Goal: Task Accomplishment & Management: Complete application form

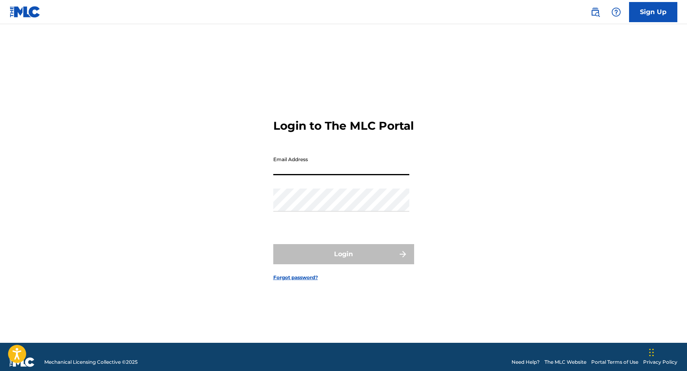
type input "[EMAIL_ADDRESS][DOMAIN_NAME]"
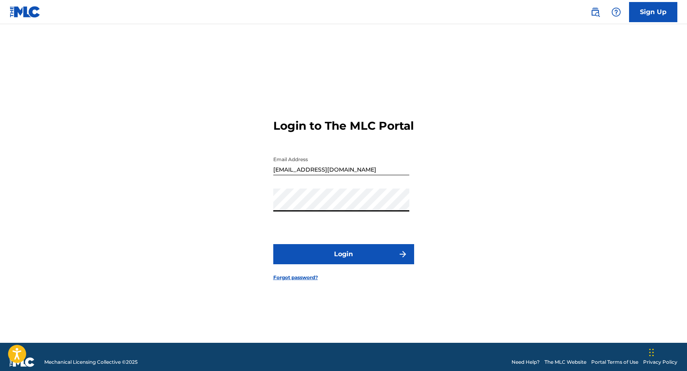
click at [273, 244] on button "Login" at bounding box center [343, 254] width 141 height 20
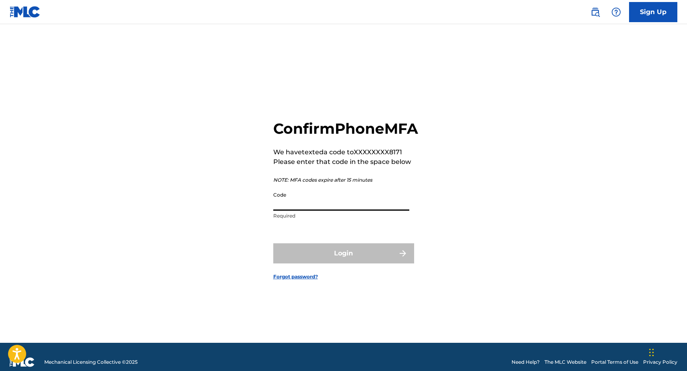
click at [310, 210] on input "Code" at bounding box center [341, 199] width 136 height 23
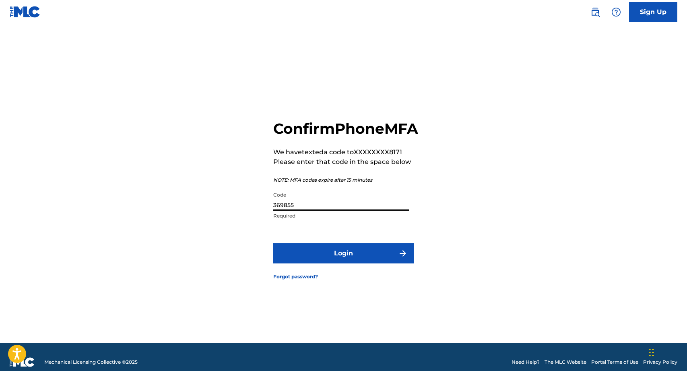
type input "369855"
click at [273, 243] on button "Login" at bounding box center [343, 253] width 141 height 20
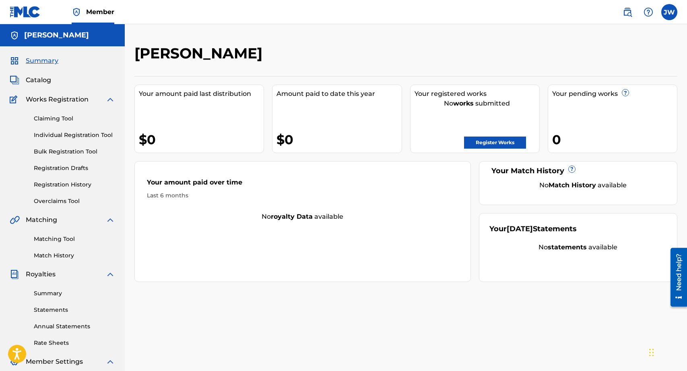
click at [78, 131] on link "Individual Registration Tool" at bounding box center [74, 135] width 81 height 8
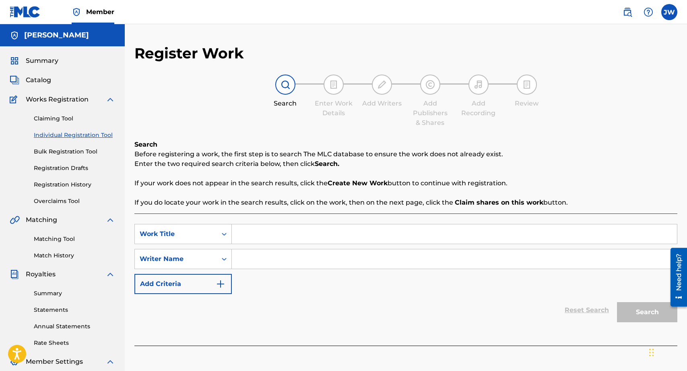
click at [318, 232] on input "Search Form" at bounding box center [454, 233] width 445 height 19
click at [361, 235] on input "Tr" at bounding box center [454, 233] width 445 height 19
type input "Truth To Power"
click at [355, 262] on input "Search Form" at bounding box center [454, 258] width 445 height 19
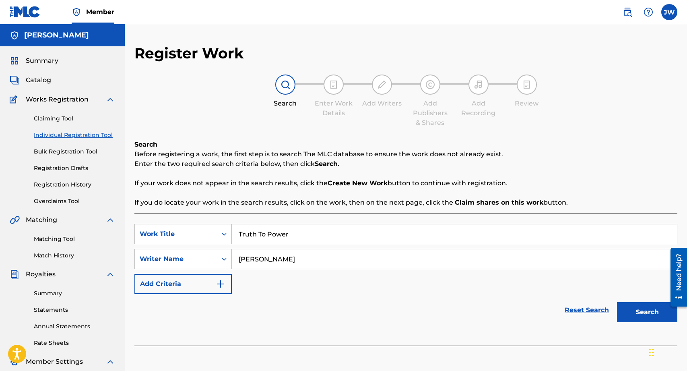
click at [265, 258] on input "Jahslyn Chensee" at bounding box center [454, 258] width 445 height 19
type input "[PERSON_NAME]"
click at [650, 314] on button "Search" at bounding box center [647, 312] width 60 height 20
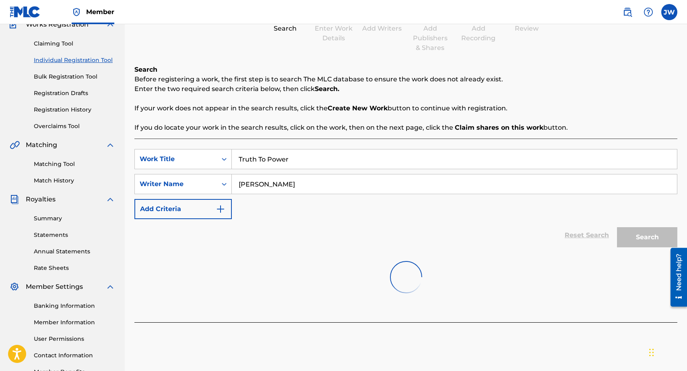
scroll to position [87, 0]
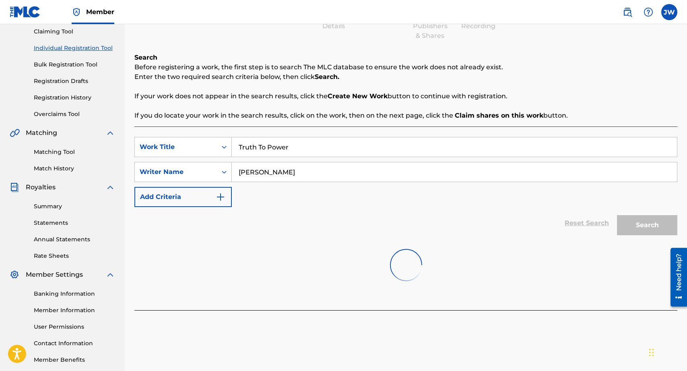
click at [648, 230] on div "Search" at bounding box center [645, 223] width 64 height 32
click at [647, 229] on div "Search" at bounding box center [645, 223] width 64 height 32
click at [304, 177] on input "[PERSON_NAME]" at bounding box center [454, 171] width 445 height 19
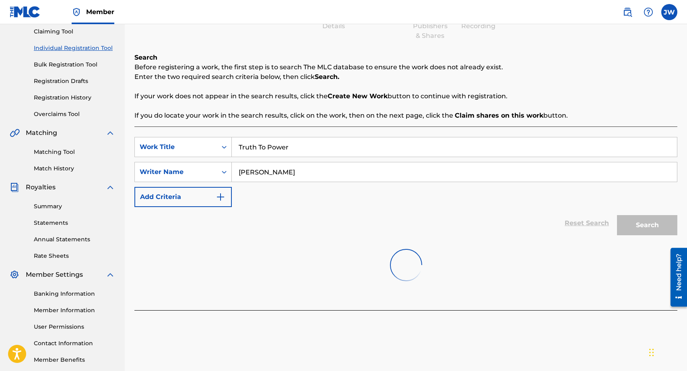
click at [304, 177] on input "[PERSON_NAME]" at bounding box center [454, 171] width 445 height 19
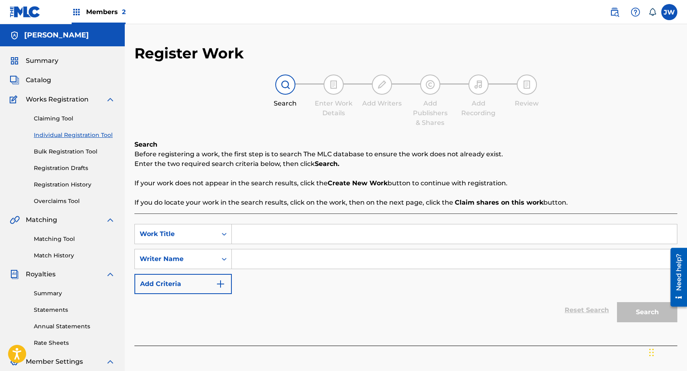
click at [287, 235] on input "Search Form" at bounding box center [454, 233] width 445 height 19
type input "Truth To Power"
click at [291, 256] on input "Search Form" at bounding box center [454, 258] width 445 height 19
paste input "[PERSON_NAME]"
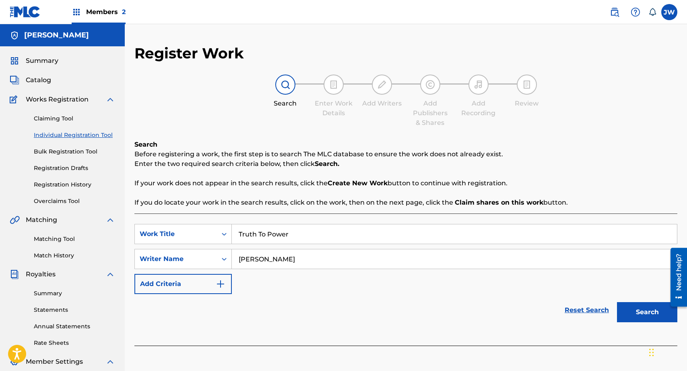
type input "[PERSON_NAME]"
click at [649, 311] on button "Search" at bounding box center [647, 312] width 60 height 20
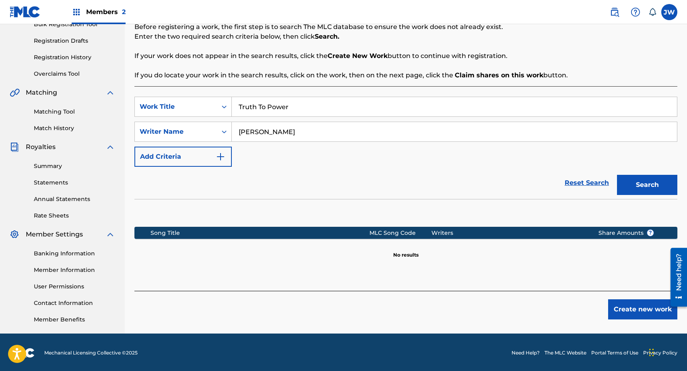
scroll to position [128, 0]
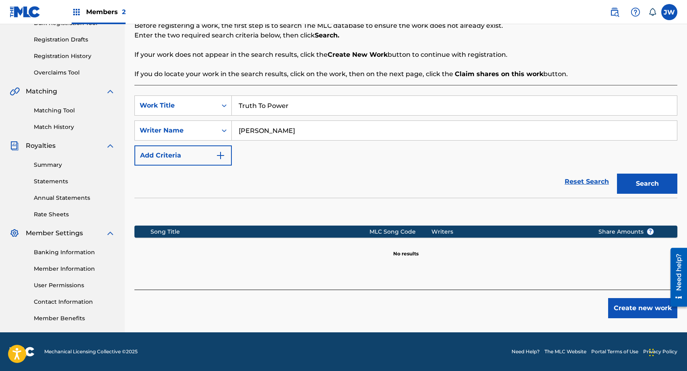
click at [645, 307] on button "Create new work" at bounding box center [642, 308] width 69 height 20
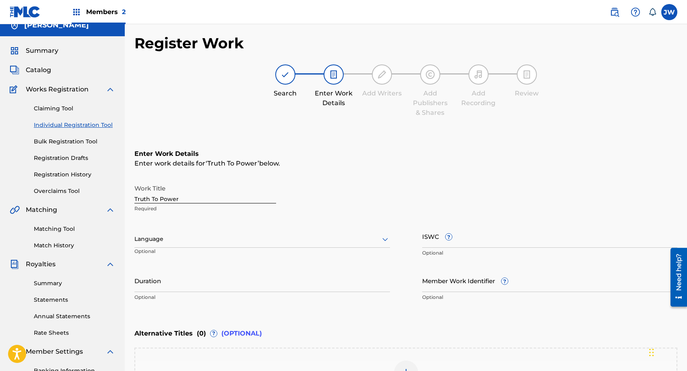
scroll to position [0, 0]
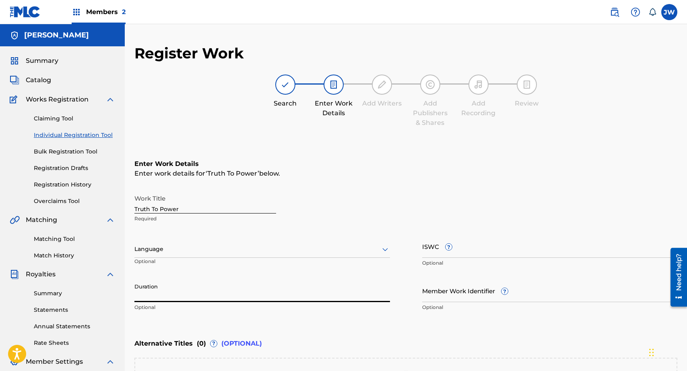
click at [341, 296] on input "Duration" at bounding box center [262, 290] width 256 height 23
type input "02:31"
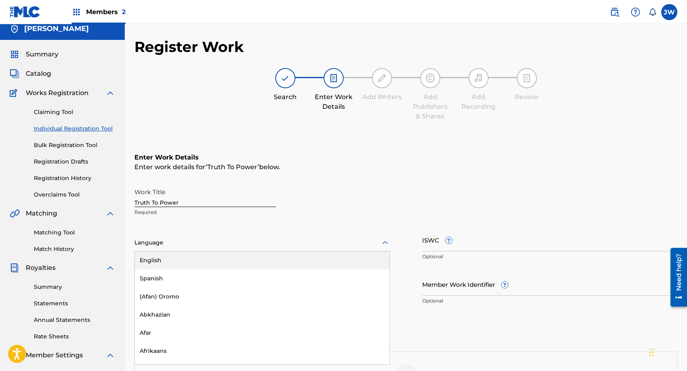
click at [324, 244] on div at bounding box center [262, 242] width 256 height 10
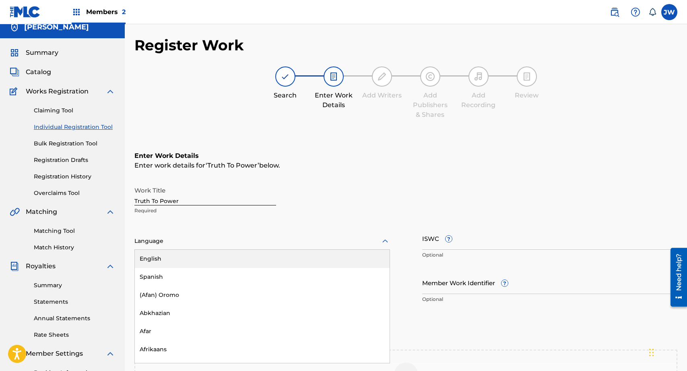
click at [311, 257] on div "English" at bounding box center [262, 259] width 255 height 18
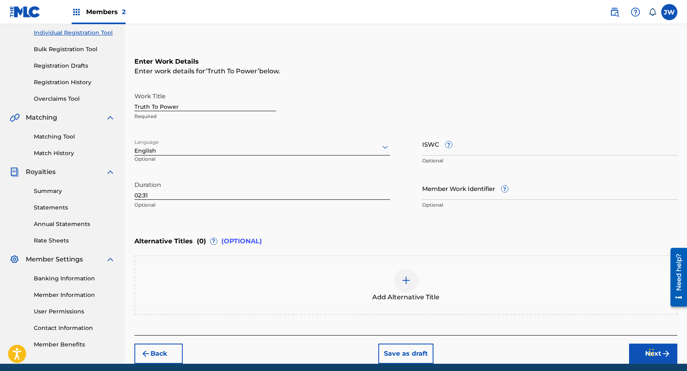
scroll to position [134, 0]
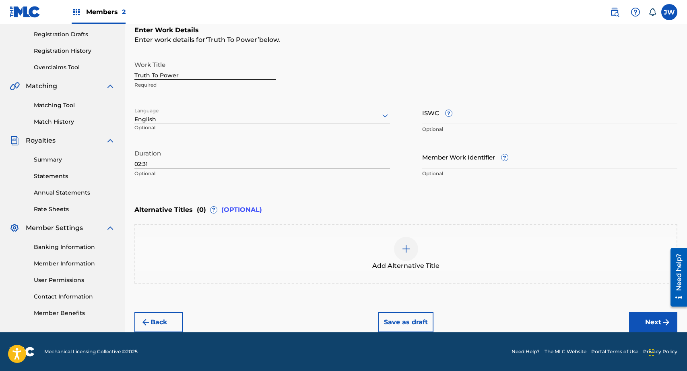
click at [653, 322] on button "Next" at bounding box center [653, 322] width 48 height 20
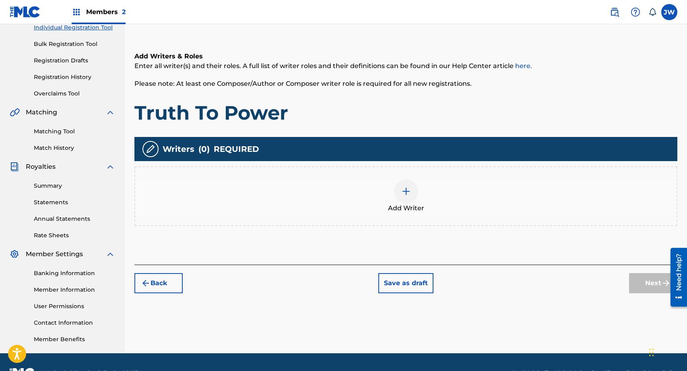
scroll to position [36, 0]
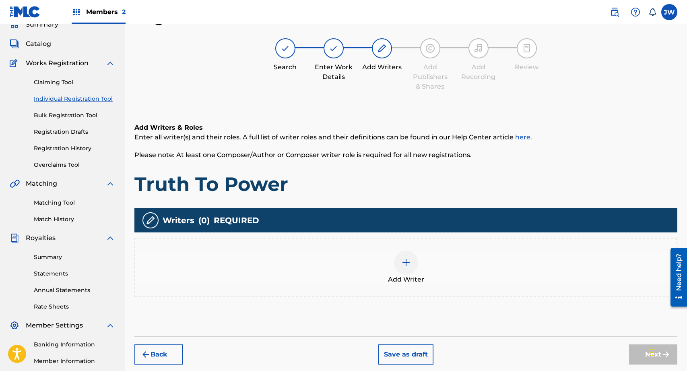
click at [398, 264] on div at bounding box center [406, 262] width 24 height 24
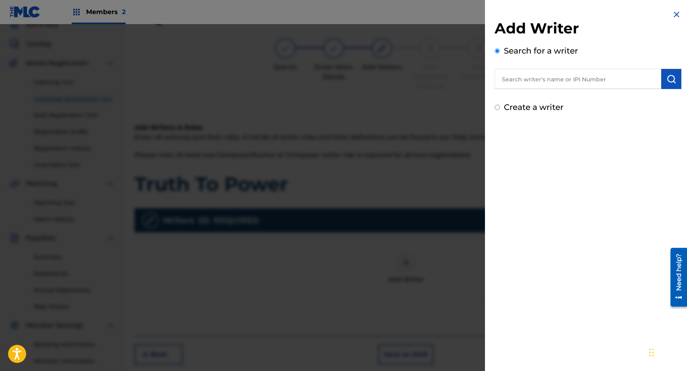
click at [587, 79] on input "text" at bounding box center [578, 79] width 167 height 20
type input "[PERSON_NAME]"
click at [668, 80] on img "submit" at bounding box center [672, 79] width 10 height 10
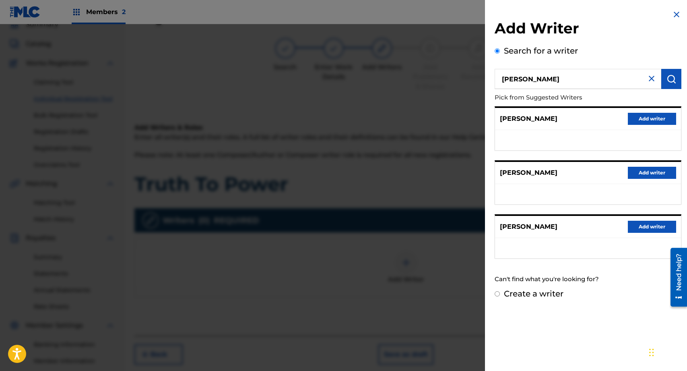
click at [551, 292] on label "Create a writer" at bounding box center [534, 294] width 60 height 10
radio input "true"
click at [500, 292] on input "Create a writer" at bounding box center [497, 293] width 5 height 5
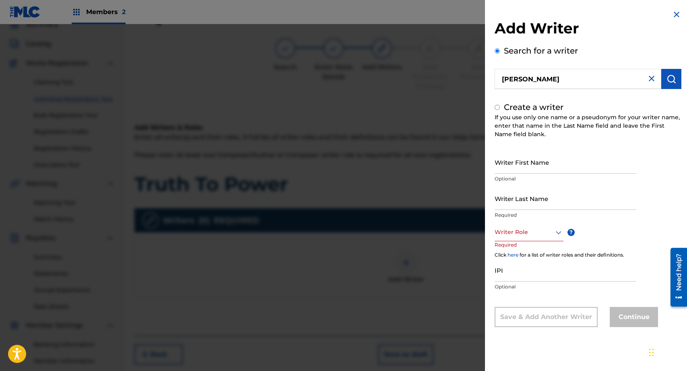
radio input "false"
radio input "true"
click at [535, 160] on input "Writer First Name" at bounding box center [566, 162] width 142 height 23
type input "Jahslyn"
type input "Whitelocke-Chensee"
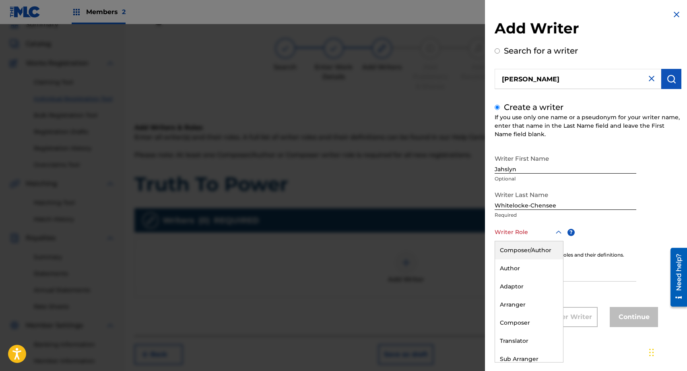
click at [538, 231] on div at bounding box center [529, 232] width 69 height 10
click at [530, 247] on div "Composer/Author" at bounding box center [529, 250] width 68 height 18
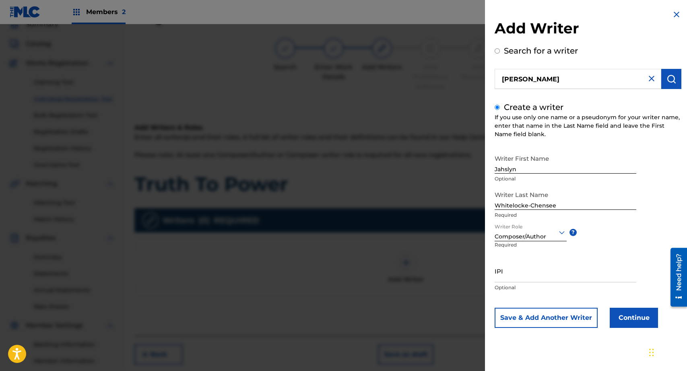
click at [529, 275] on input "IPI" at bounding box center [566, 270] width 142 height 23
click at [527, 275] on input "IPI" at bounding box center [566, 270] width 142 height 23
type input "1049928328"
click at [550, 233] on div at bounding box center [531, 232] width 72 height 10
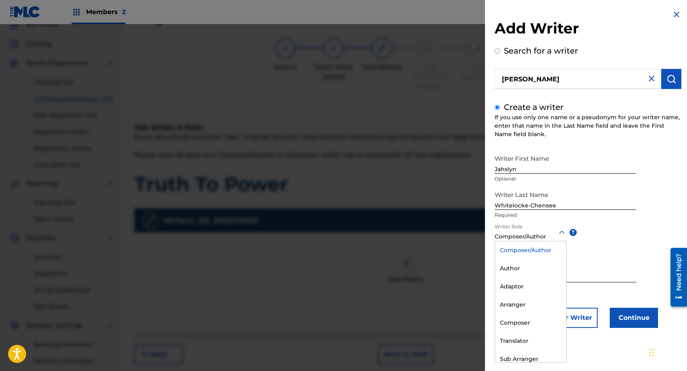
click at [547, 249] on div "Composer/Author" at bounding box center [530, 250] width 71 height 18
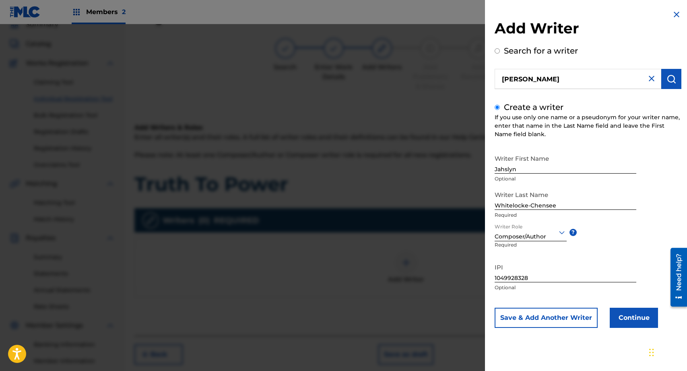
click at [544, 236] on div at bounding box center [531, 232] width 72 height 10
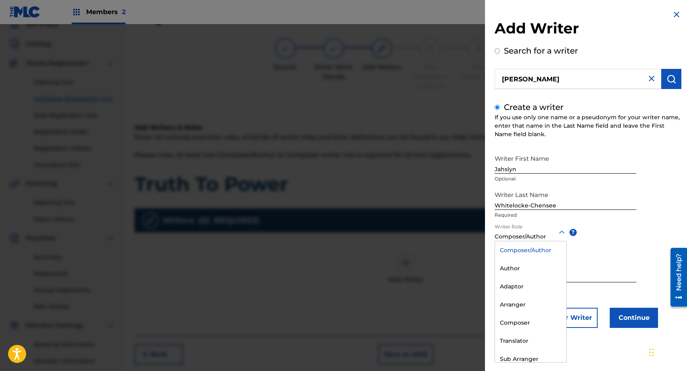
click at [532, 250] on div "Composer/Author" at bounding box center [530, 250] width 71 height 18
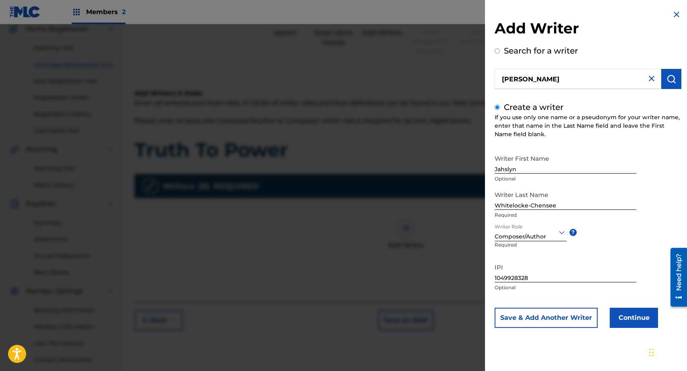
scroll to position [87, 0]
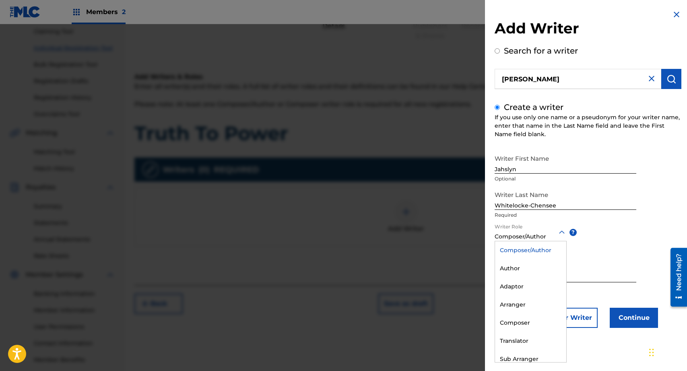
click at [546, 235] on div at bounding box center [531, 232] width 72 height 10
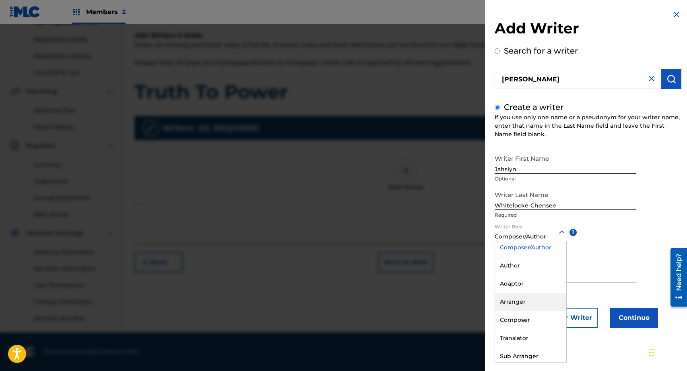
scroll to position [0, 0]
click at [592, 256] on div "Writer First Name Jahslyn Optional Writer Last Name Whitelocke-Chensee Required…" at bounding box center [588, 239] width 187 height 177
click at [559, 238] on div "Composer/Author" at bounding box center [531, 236] width 72 height 8
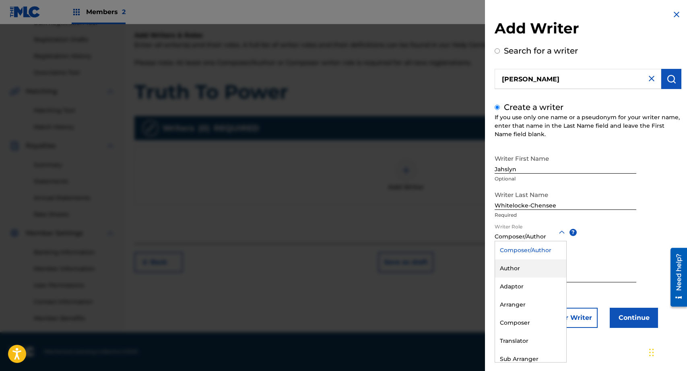
click at [545, 270] on div "Author" at bounding box center [530, 268] width 71 height 18
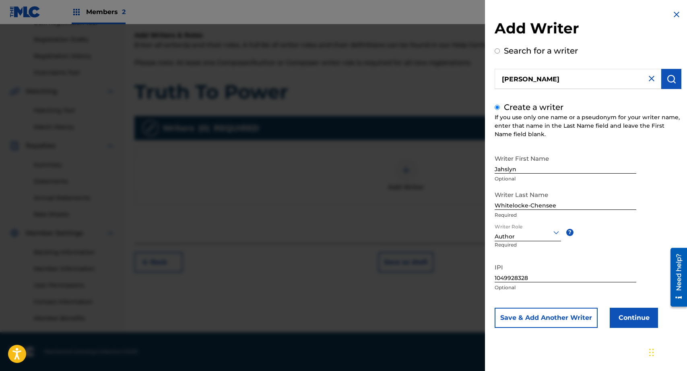
scroll to position [128, 0]
click at [578, 313] on button "Save & Add Another Writer" at bounding box center [546, 317] width 103 height 20
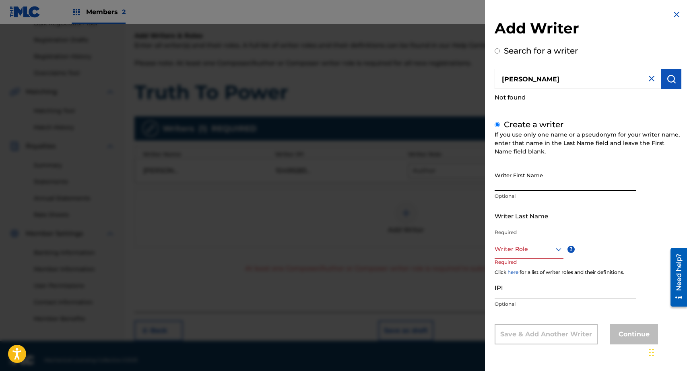
click at [563, 178] on input "Writer First Name" at bounding box center [566, 179] width 142 height 23
type input "[PERSON_NAME]"
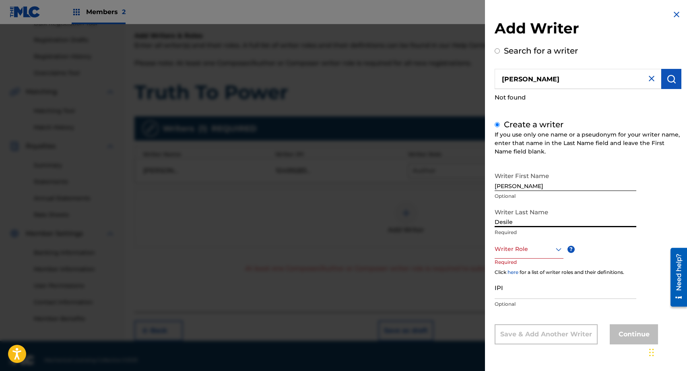
type input "Desile"
click at [525, 251] on div at bounding box center [529, 249] width 69 height 10
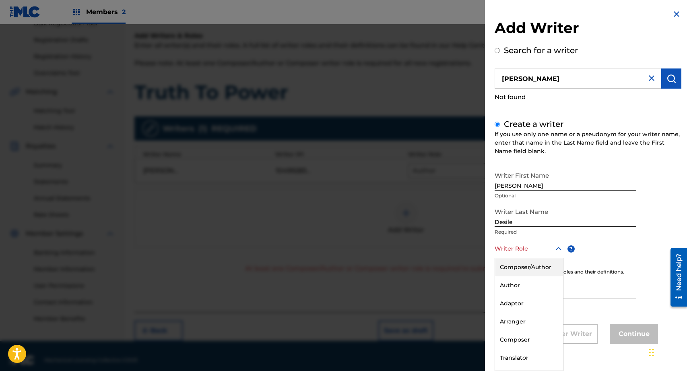
click at [524, 270] on div "Composer/Author" at bounding box center [529, 267] width 68 height 18
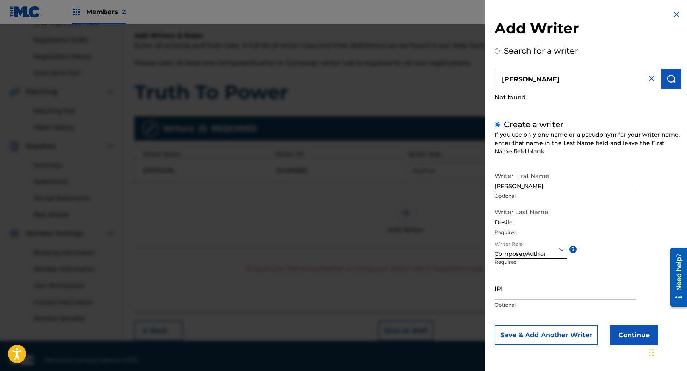
scroll to position [0, 0]
click at [526, 299] on div "IPI Optional" at bounding box center [566, 295] width 142 height 36
click at [526, 292] on input "IPI" at bounding box center [566, 288] width 142 height 23
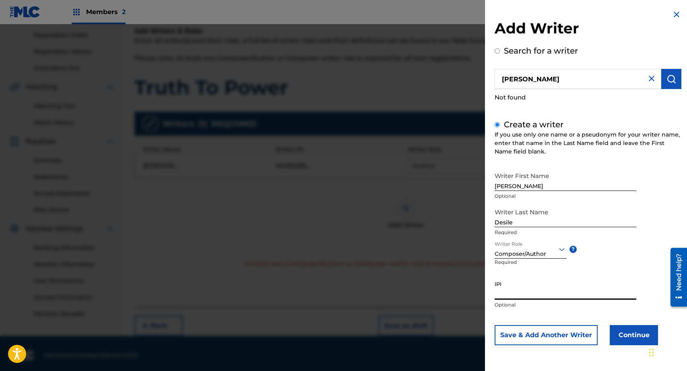
scroll to position [136, 0]
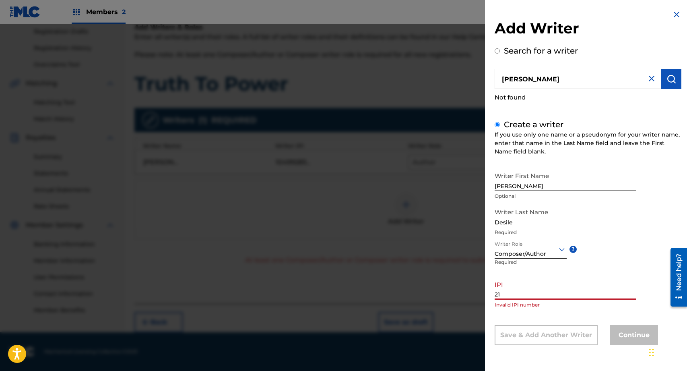
type input "2"
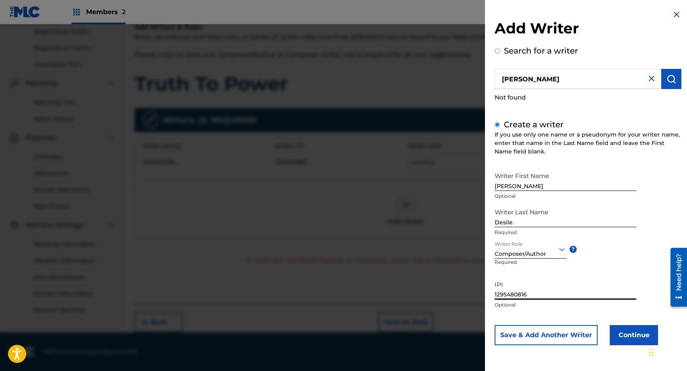
type input "1295480816"
click at [527, 251] on div at bounding box center [531, 249] width 72 height 10
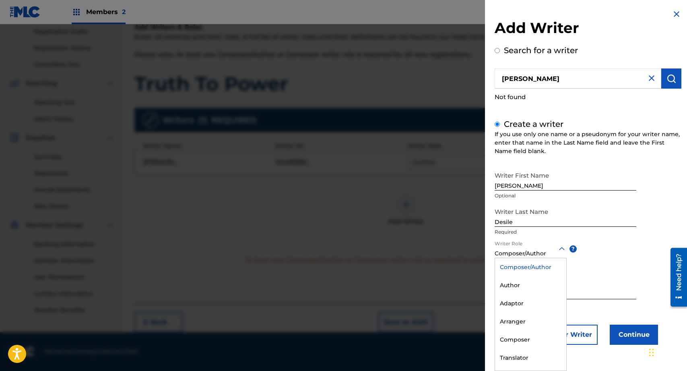
scroll to position [0, 0]
click at [527, 251] on div at bounding box center [531, 249] width 72 height 10
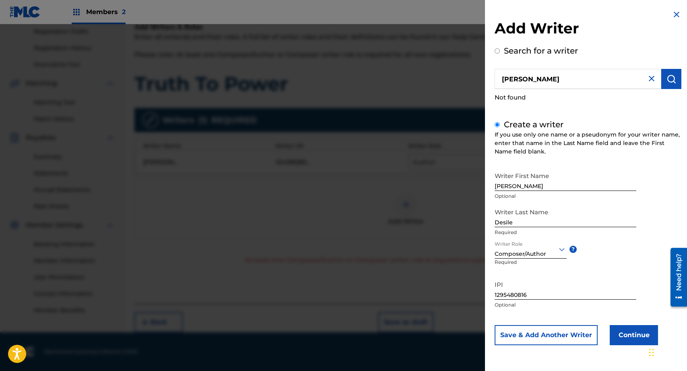
scroll to position [0, 0]
click at [554, 253] on div at bounding box center [531, 249] width 72 height 10
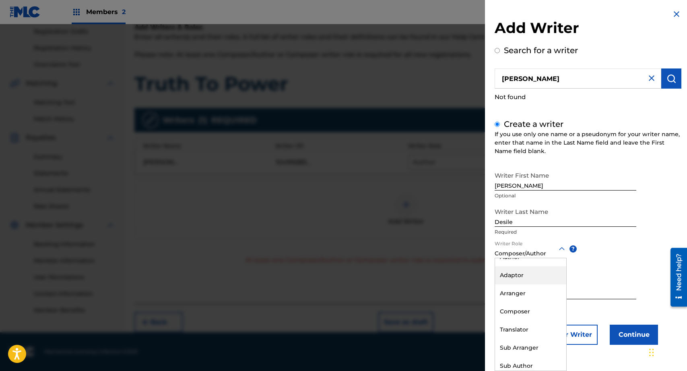
scroll to position [31, 0]
click at [546, 304] on div "Composer" at bounding box center [530, 308] width 71 height 18
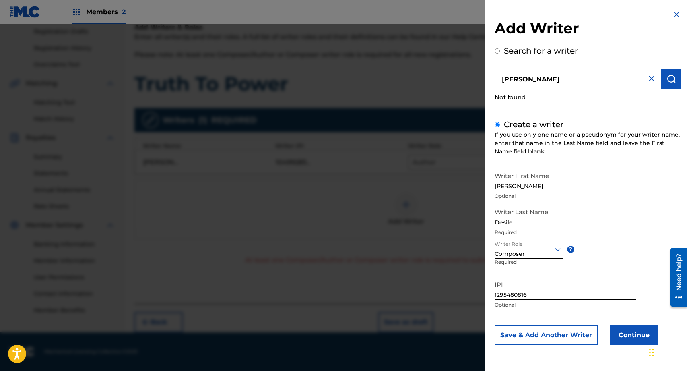
click at [622, 332] on button "Continue" at bounding box center [634, 335] width 48 height 20
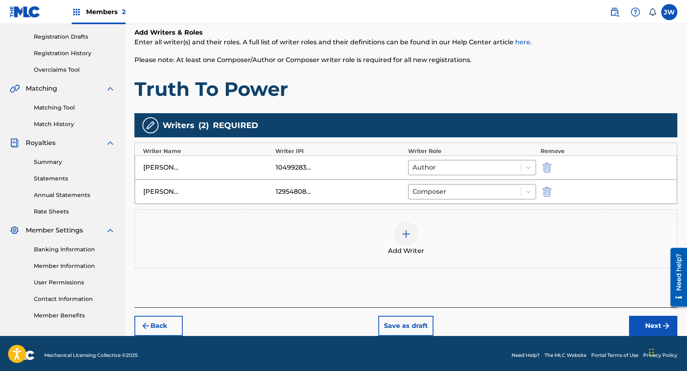
scroll to position [135, 0]
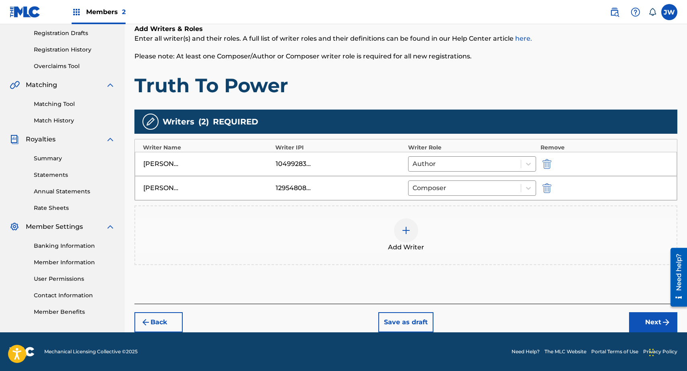
click at [637, 322] on button "Next" at bounding box center [653, 322] width 48 height 20
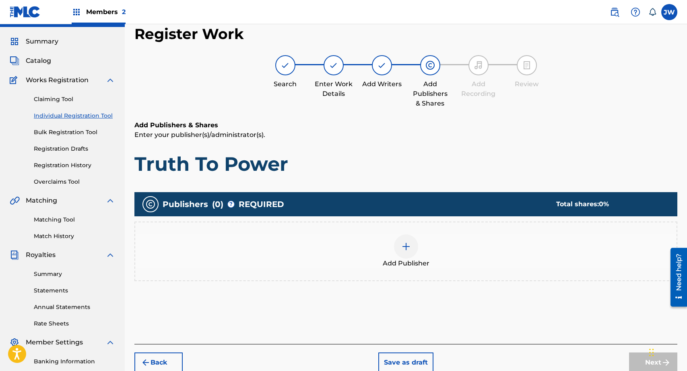
scroll to position [0, 0]
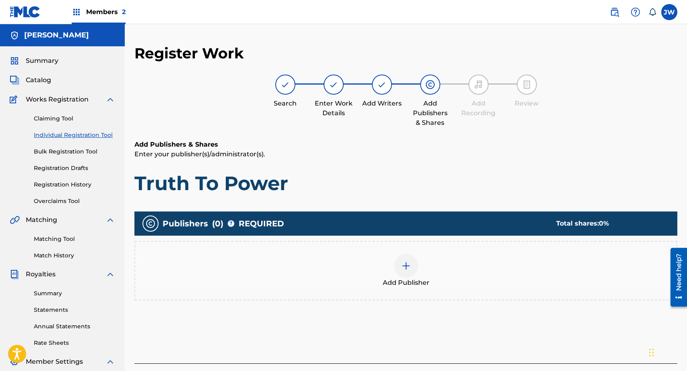
click at [412, 259] on div at bounding box center [406, 266] width 24 height 24
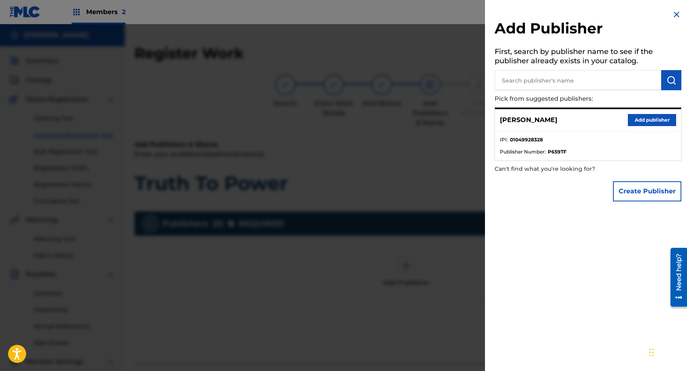
click at [636, 123] on button "Add publisher" at bounding box center [652, 120] width 48 height 12
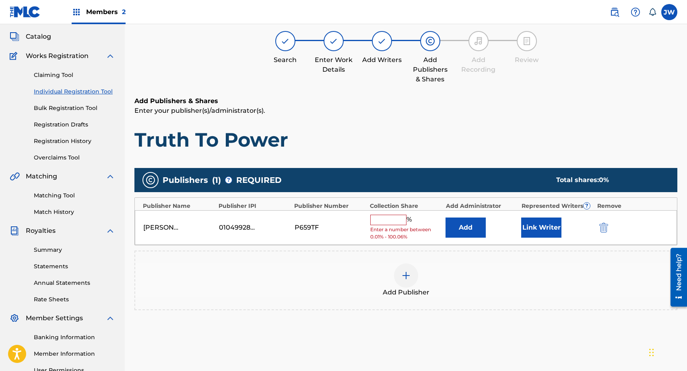
scroll to position [44, 0]
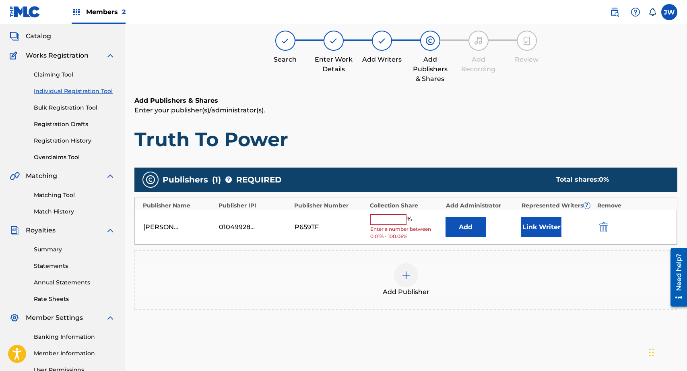
click at [389, 221] on input "text" at bounding box center [388, 219] width 36 height 10
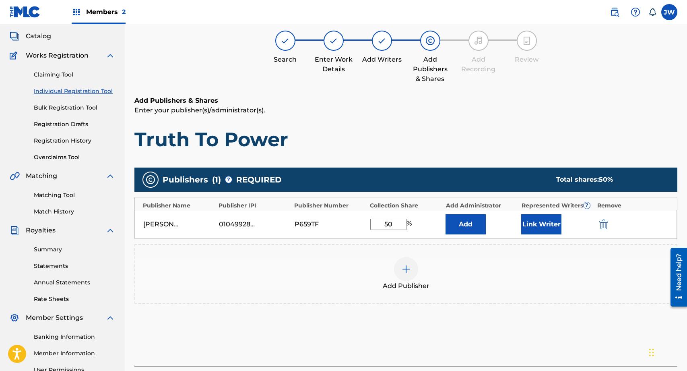
type input "50"
click at [526, 224] on button "Link Writer" at bounding box center [541, 224] width 40 height 20
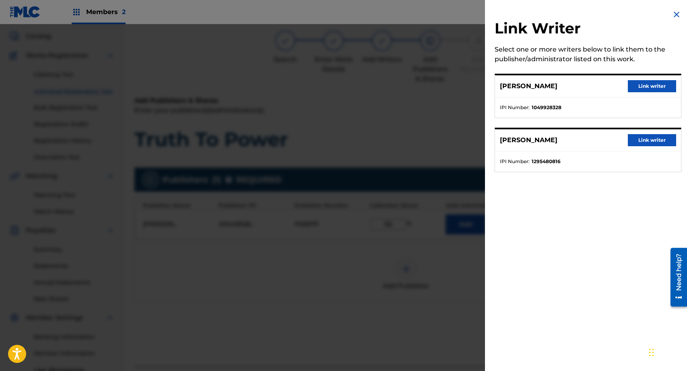
click at [645, 85] on button "Link writer" at bounding box center [652, 86] width 48 height 12
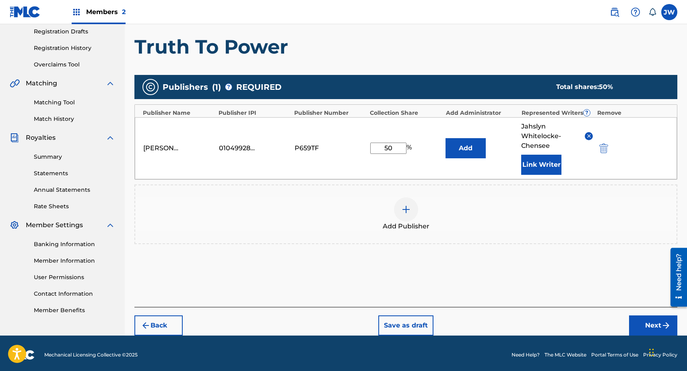
scroll to position [140, 0]
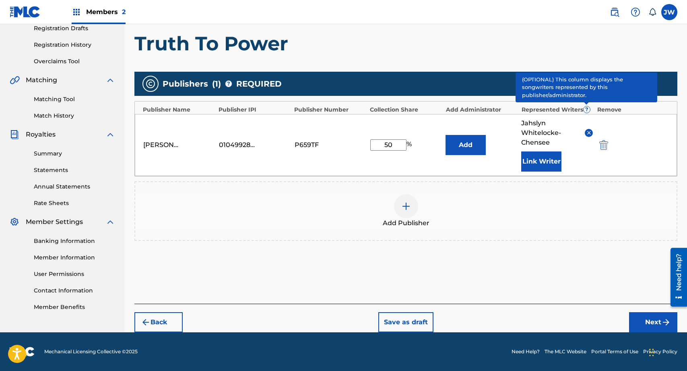
click at [587, 113] on span "?" at bounding box center [587, 109] width 6 height 6
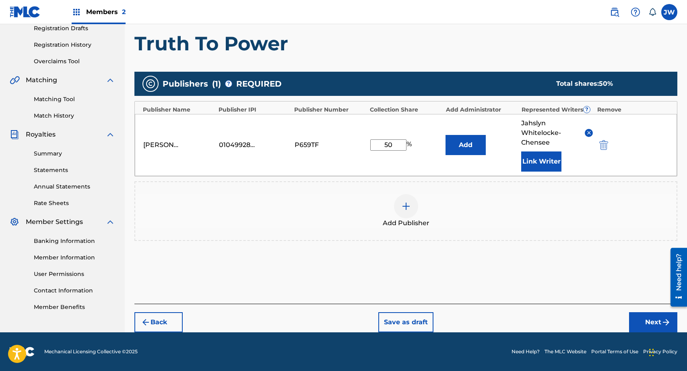
click at [313, 232] on div "Add Publisher" at bounding box center [405, 211] width 543 height 60
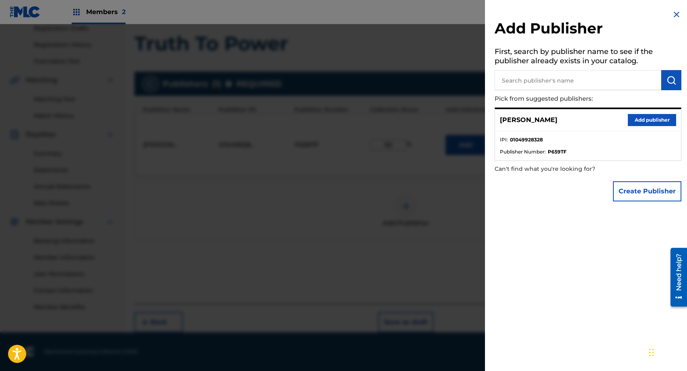
click at [675, 12] on img at bounding box center [677, 15] width 10 height 10
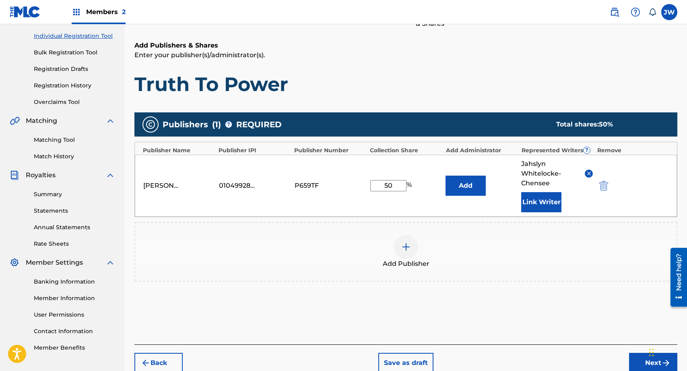
scroll to position [105, 0]
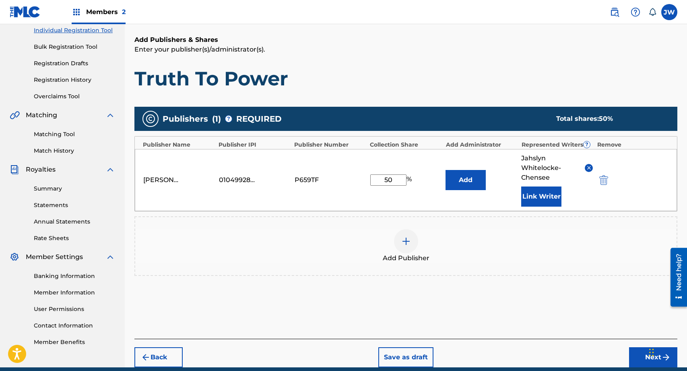
click at [631, 360] on button "Next" at bounding box center [653, 357] width 48 height 20
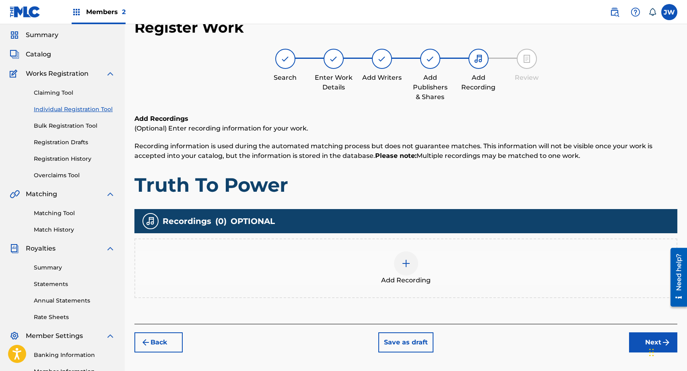
scroll to position [29, 0]
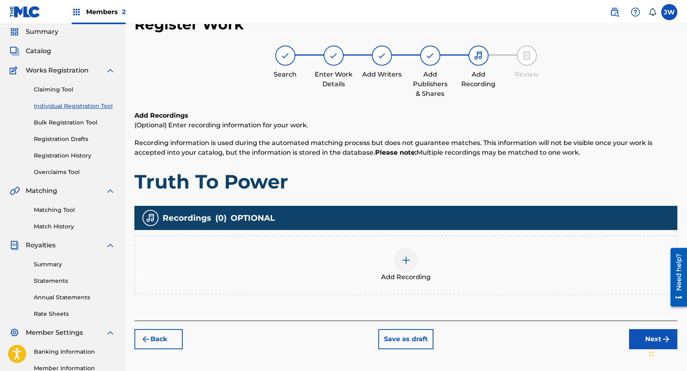
click at [404, 264] on div at bounding box center [406, 260] width 24 height 24
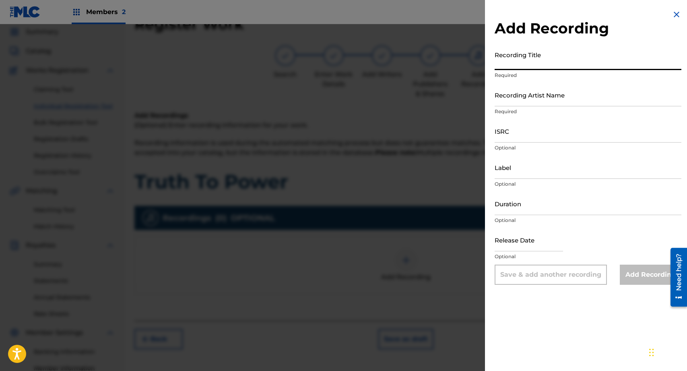
click at [549, 60] on input "Recording Title" at bounding box center [588, 58] width 187 height 23
type input "Truth To Power"
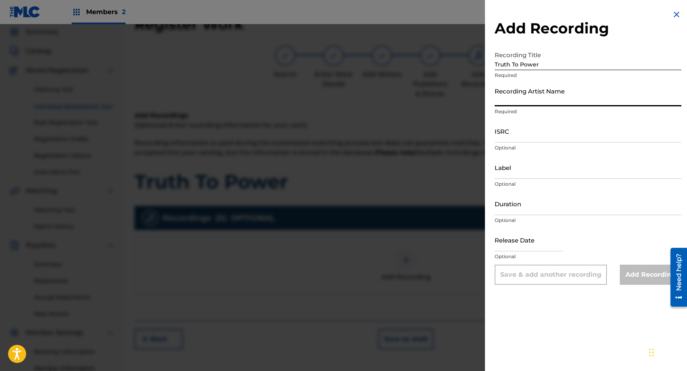
click at [557, 102] on input "Recording Artist Name" at bounding box center [588, 94] width 187 height 23
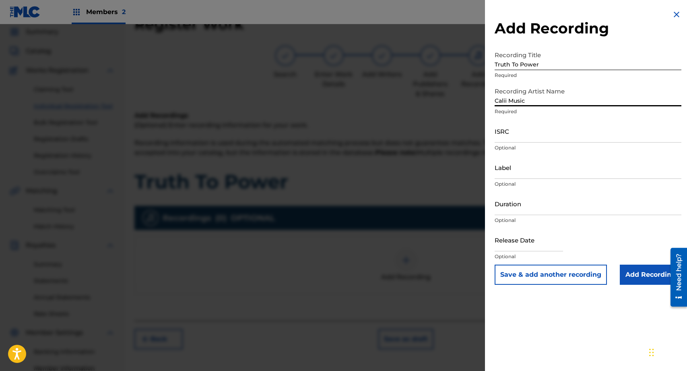
type input "Calii Music"
click at [534, 132] on input "ISRC" at bounding box center [588, 131] width 187 height 23
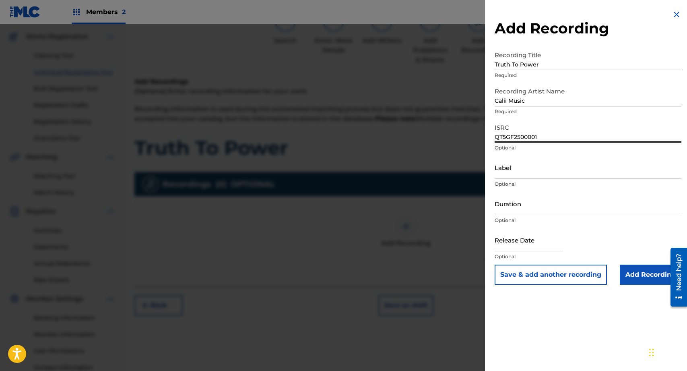
scroll to position [65, 0]
type input "QT5GF2500001"
click at [520, 174] on input "Label" at bounding box center [588, 167] width 187 height 23
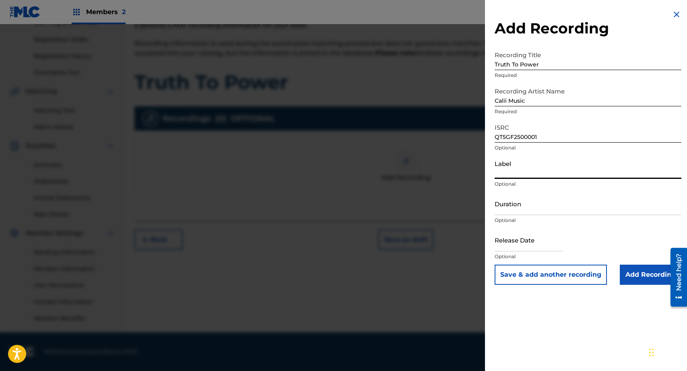
scroll to position [104, 0]
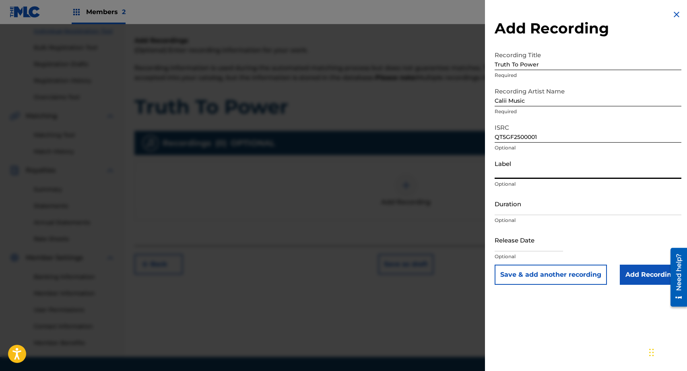
click at [520, 207] on input "Duration" at bounding box center [588, 203] width 187 height 23
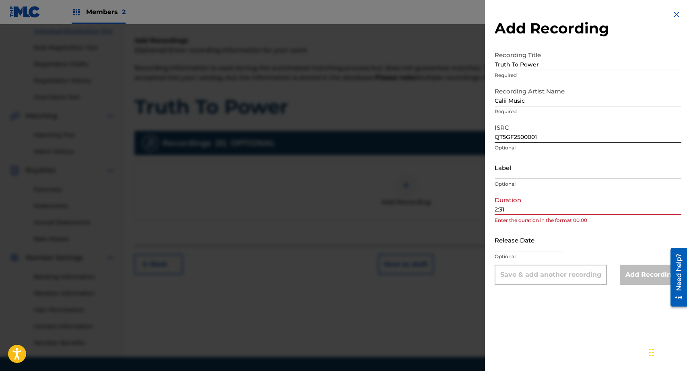
click at [495, 208] on input "2:31" at bounding box center [588, 203] width 187 height 23
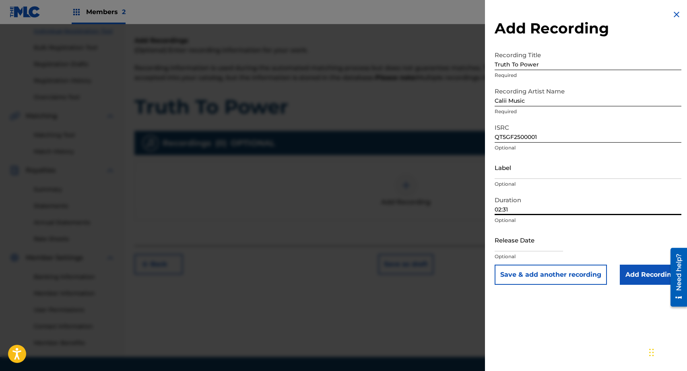
type input "02:31"
click at [506, 238] on input "text" at bounding box center [529, 239] width 68 height 23
select select "7"
select select "2025"
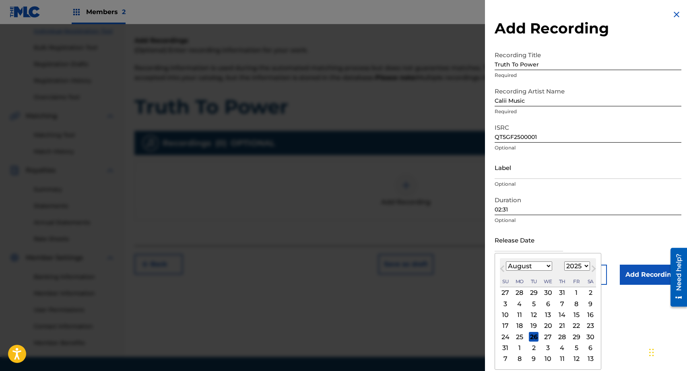
click at [560, 231] on input "text" at bounding box center [529, 239] width 68 height 23
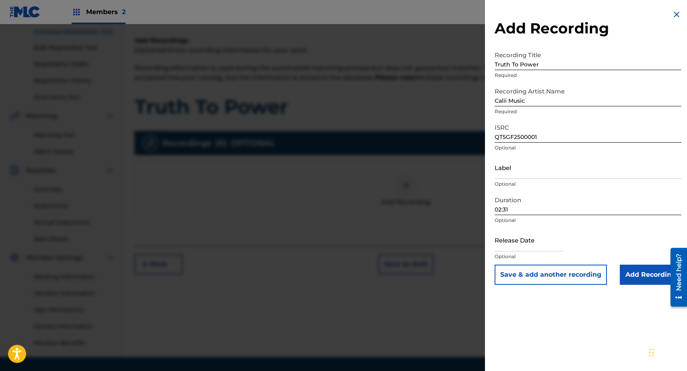
click at [598, 229] on div "Release Date Optional" at bounding box center [588, 246] width 187 height 36
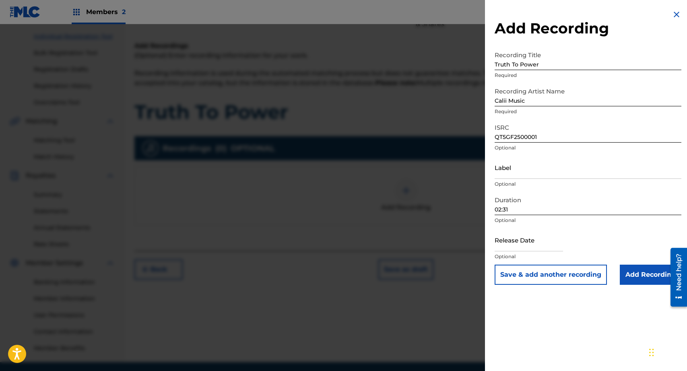
scroll to position [82, 0]
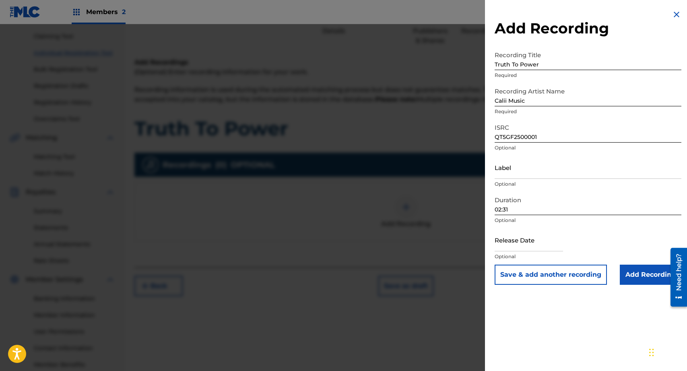
click at [535, 240] on input "text" at bounding box center [529, 239] width 68 height 23
select select "7"
select select "2025"
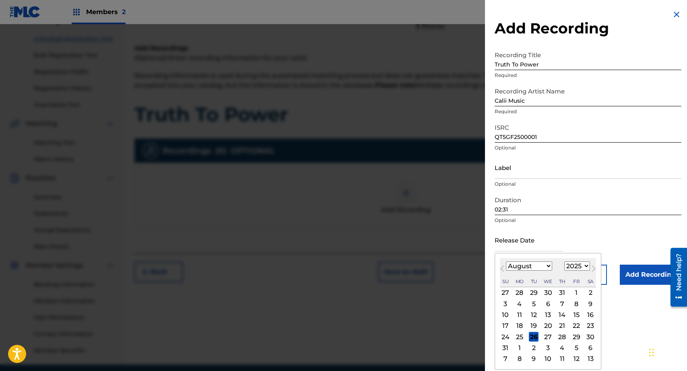
scroll to position [96, 0]
click at [588, 359] on div "13" at bounding box center [591, 359] width 10 height 10
type input "September 13 2025"
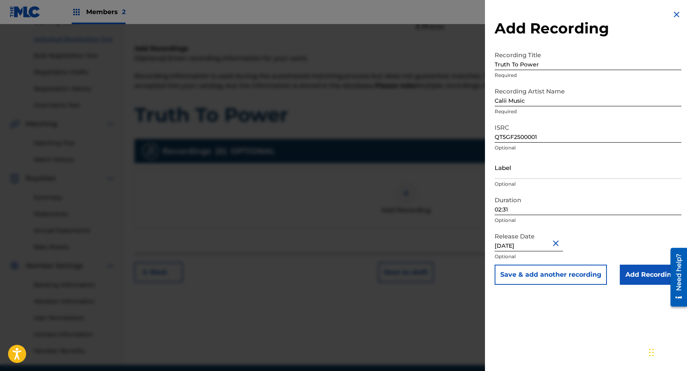
click at [554, 243] on button "Close" at bounding box center [557, 243] width 12 height 25
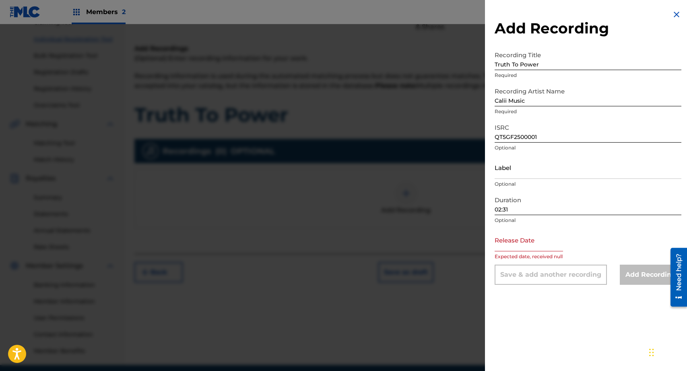
click at [586, 244] on div "Release Date Expected date, received null" at bounding box center [588, 246] width 187 height 36
click at [583, 253] on p "Expected date, received null" at bounding box center [588, 256] width 187 height 7
select select "7"
select select "2025"
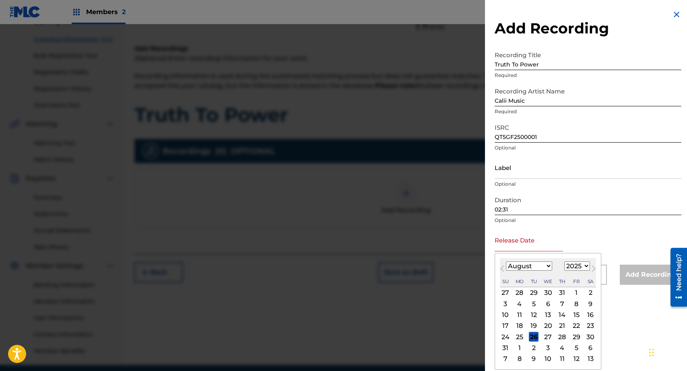
click at [543, 250] on input "text" at bounding box center [529, 239] width 68 height 23
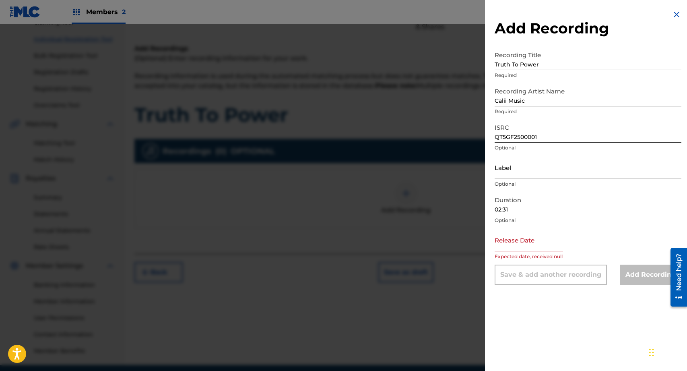
click at [545, 247] on input "text" at bounding box center [529, 239] width 68 height 23
select select "7"
select select "2025"
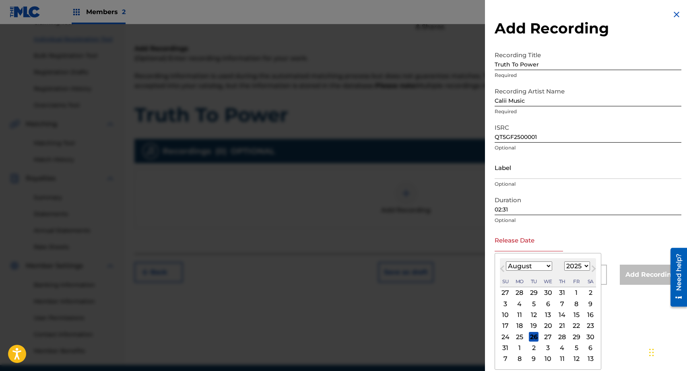
click at [589, 357] on div "13" at bounding box center [591, 359] width 10 height 10
type input "September 13 2025"
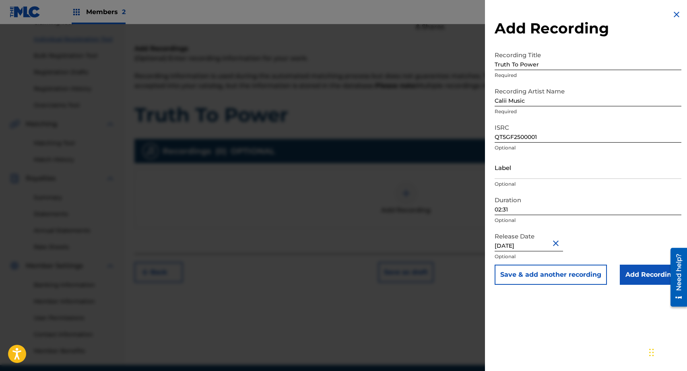
click at [574, 320] on div "Add Recording Recording Title Truth To Power Required Recording Artist Name Cal…" at bounding box center [588, 185] width 206 height 371
click at [630, 271] on input "Add Recording" at bounding box center [651, 274] width 62 height 20
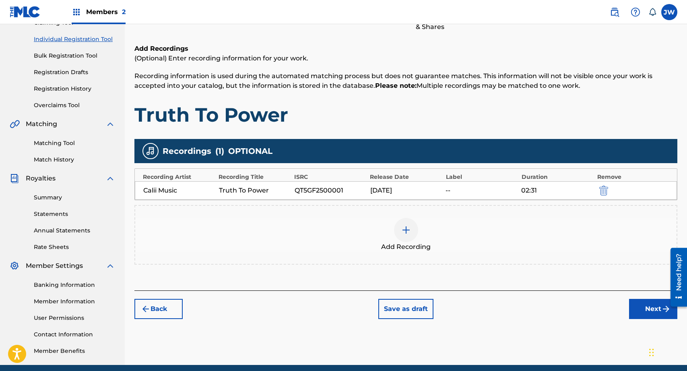
click at [655, 310] on button "Next" at bounding box center [653, 309] width 48 height 20
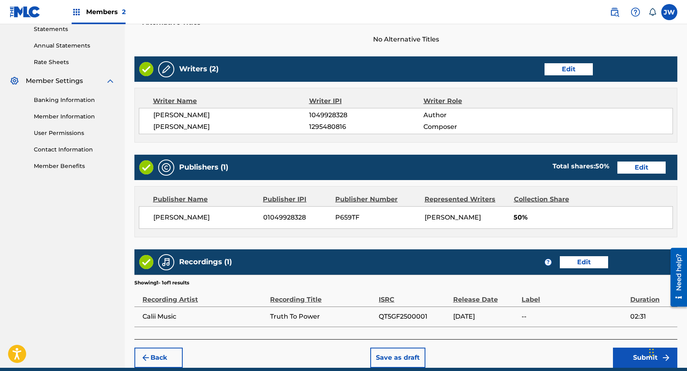
scroll to position [326, 0]
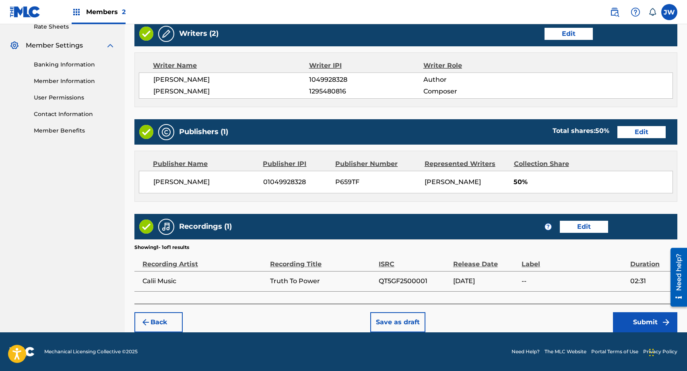
click at [642, 320] on button "Submit" at bounding box center [645, 322] width 64 height 20
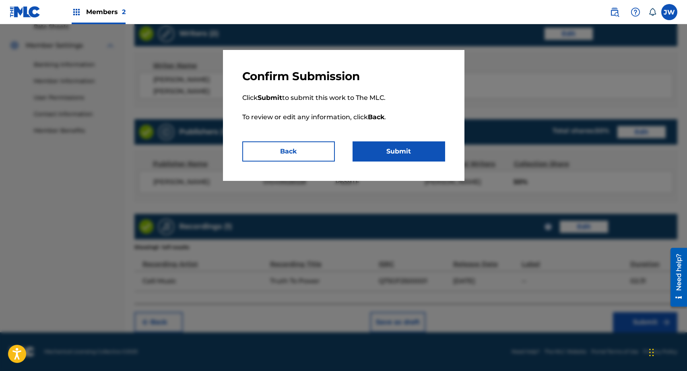
click at [421, 155] on button "Submit" at bounding box center [399, 151] width 93 height 20
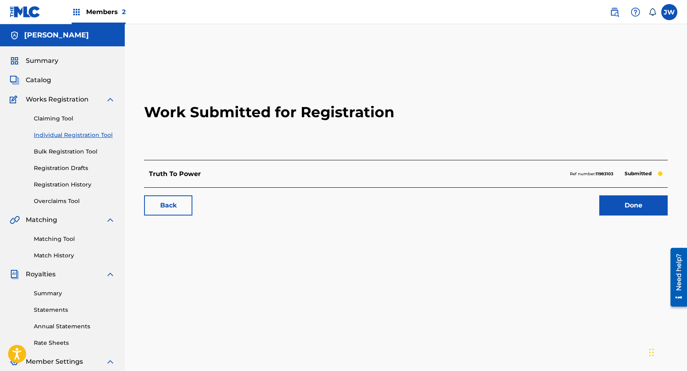
click at [76, 151] on link "Bulk Registration Tool" at bounding box center [74, 151] width 81 height 8
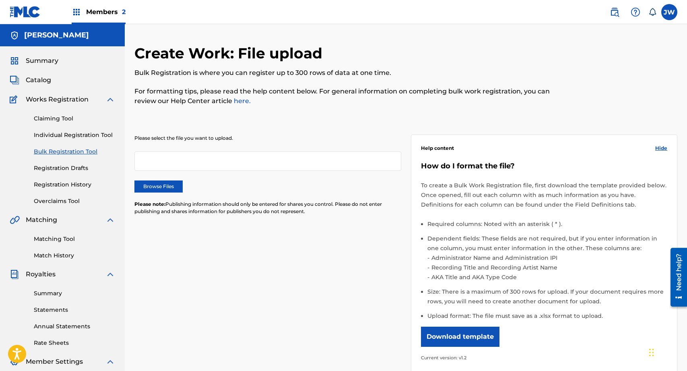
click at [177, 163] on div at bounding box center [267, 160] width 267 height 19
click at [183, 159] on div at bounding box center [267, 160] width 267 height 19
click at [209, 155] on div at bounding box center [267, 160] width 267 height 19
click at [209, 161] on div at bounding box center [267, 160] width 267 height 19
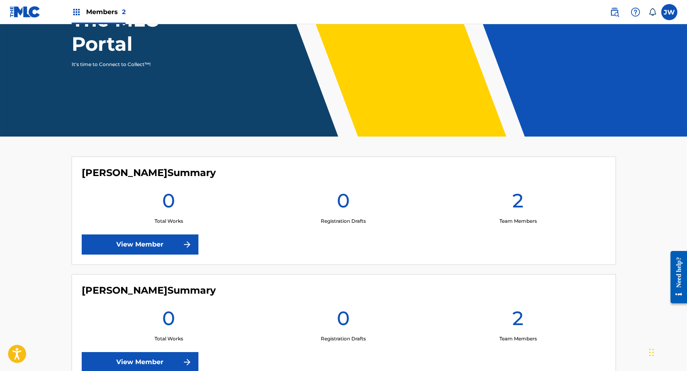
scroll to position [103, 0]
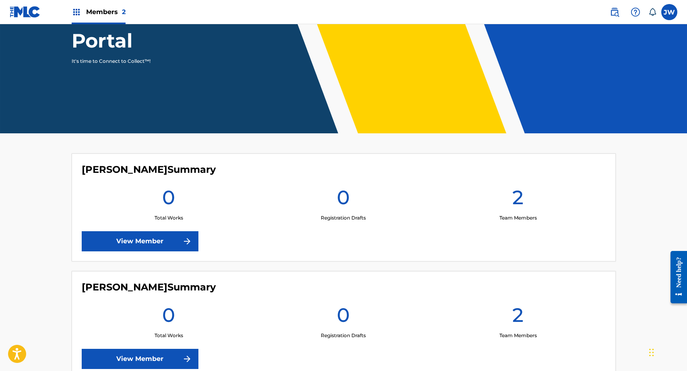
click at [135, 244] on link "View Member" at bounding box center [140, 241] width 117 height 20
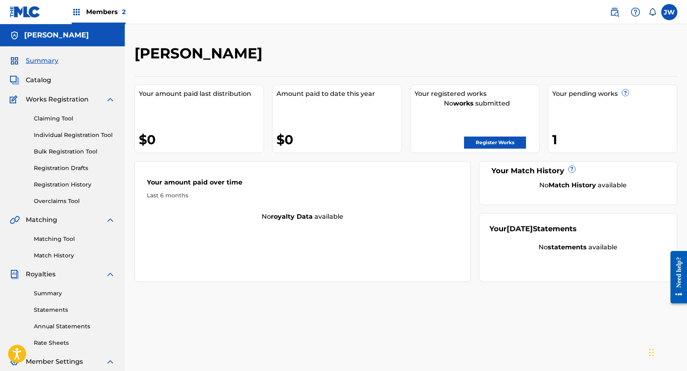
click at [37, 80] on span "Catalog" at bounding box center [38, 80] width 25 height 10
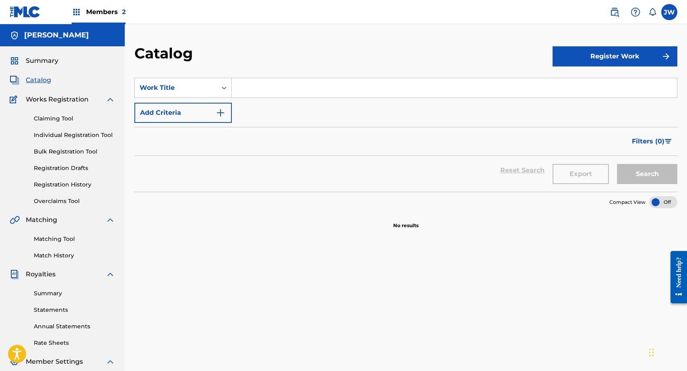
click at [36, 60] on span "Summary" at bounding box center [42, 61] width 33 height 10
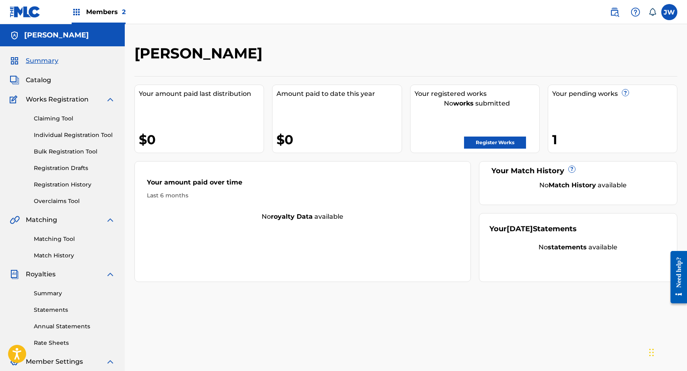
click at [87, 152] on link "Bulk Registration Tool" at bounding box center [74, 151] width 81 height 8
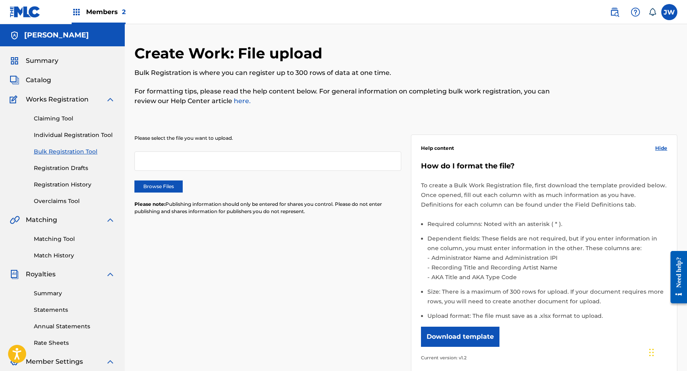
click at [39, 65] on span "Summary" at bounding box center [42, 61] width 33 height 10
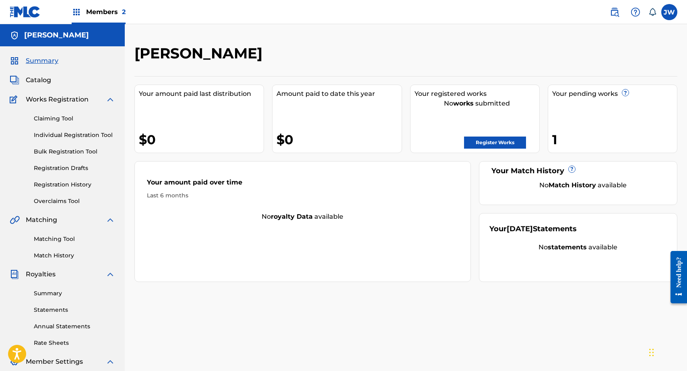
click at [60, 132] on link "Individual Registration Tool" at bounding box center [74, 135] width 81 height 8
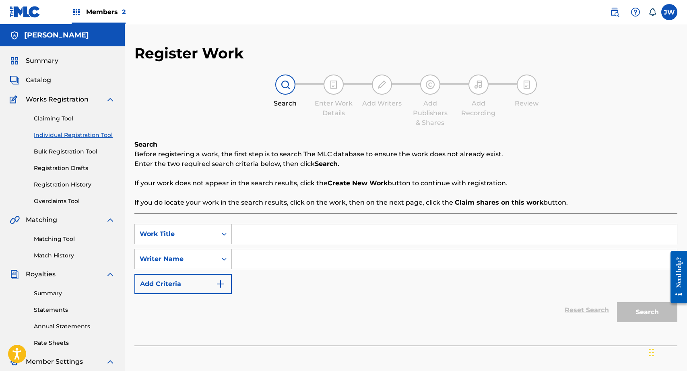
click at [340, 227] on input "Search Form" at bounding box center [454, 233] width 445 height 19
type input "My Car"
click at [338, 258] on input "Search Form" at bounding box center [454, 258] width 445 height 19
type input "[PERSON_NAME]"
click at [636, 309] on button "Search" at bounding box center [647, 312] width 60 height 20
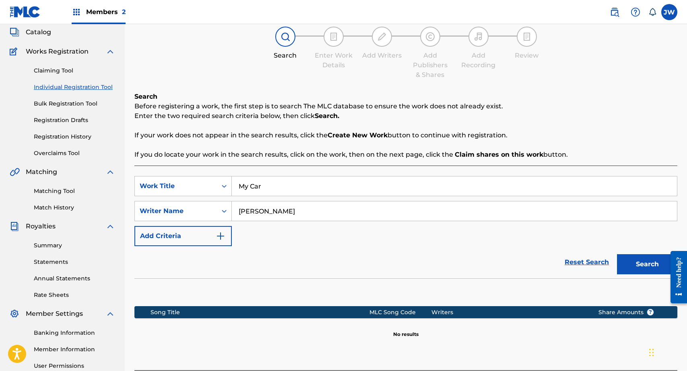
scroll to position [128, 0]
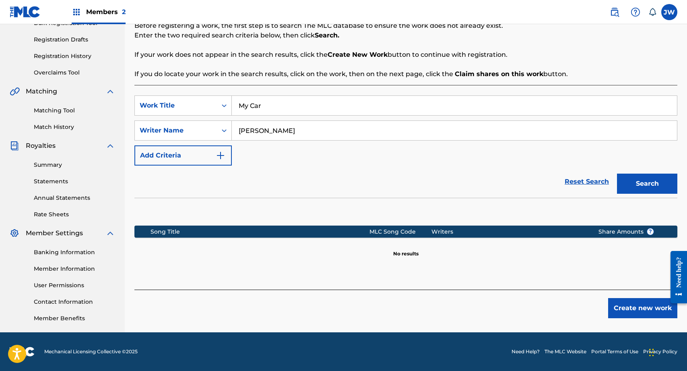
click at [630, 305] on button "Create new work" at bounding box center [642, 308] width 69 height 20
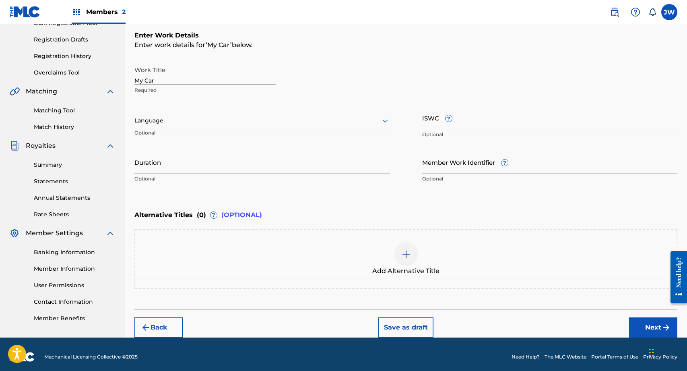
click at [295, 125] on div at bounding box center [262, 121] width 256 height 10
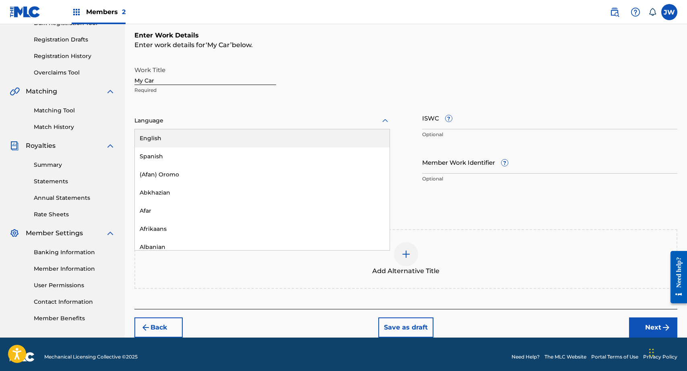
click at [295, 137] on div "English" at bounding box center [262, 138] width 255 height 18
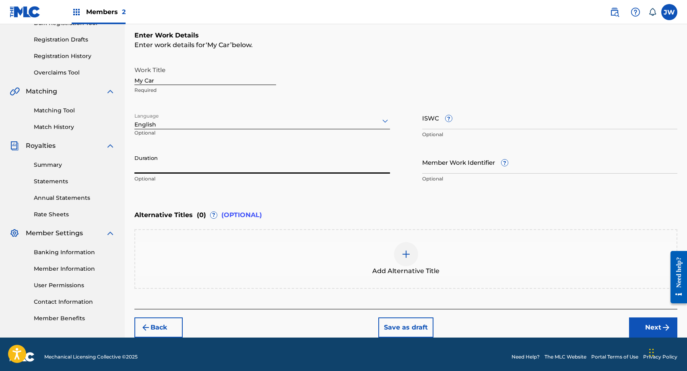
click at [345, 156] on input "Duration" at bounding box center [262, 162] width 256 height 23
type input "2"
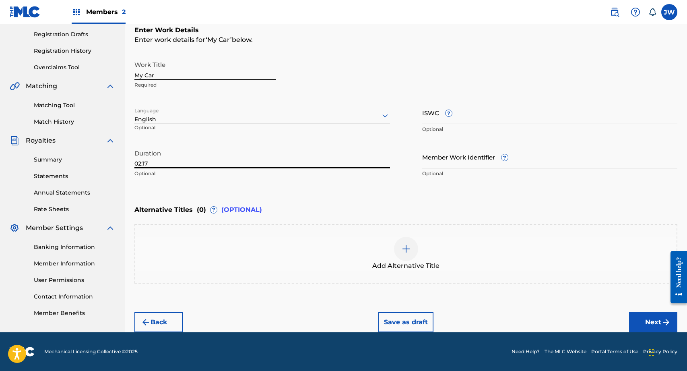
type input "02:17"
click at [639, 317] on button "Next" at bounding box center [653, 322] width 48 height 20
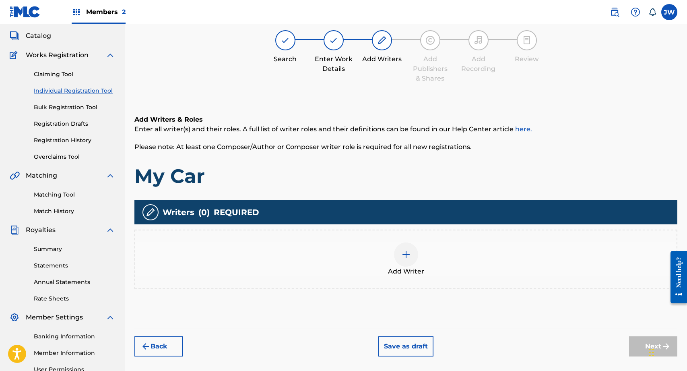
scroll to position [36, 0]
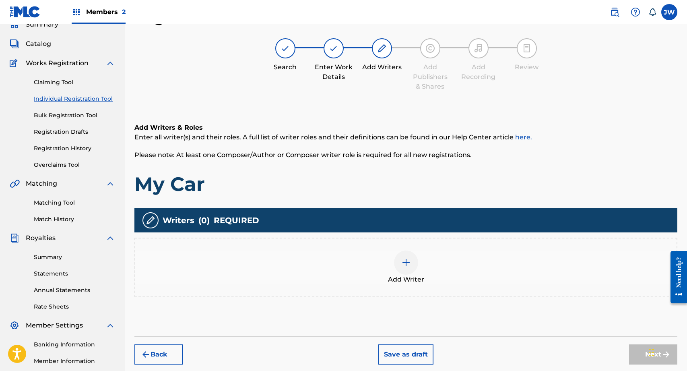
click at [398, 261] on div at bounding box center [406, 262] width 24 height 24
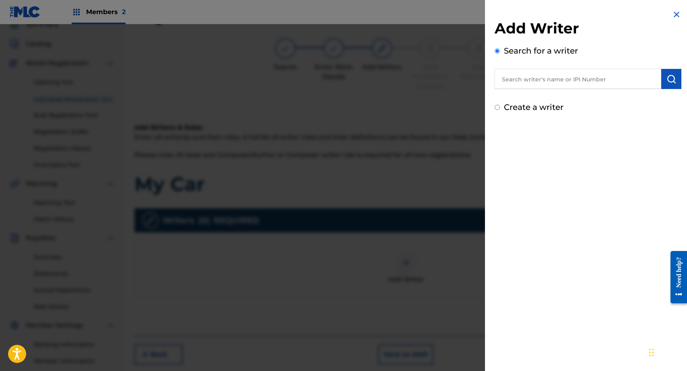
click at [526, 80] on input "text" at bounding box center [578, 79] width 167 height 20
type input "Jahslyn"
click at [552, 109] on label "Create a writer" at bounding box center [534, 107] width 60 height 10
radio input "true"
click at [500, 109] on input "Create a writer" at bounding box center [497, 107] width 5 height 5
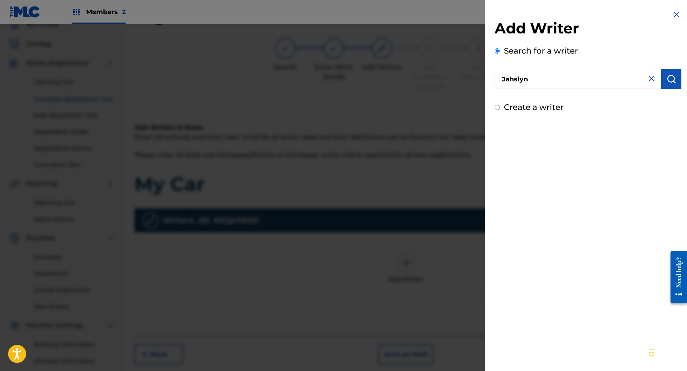
radio input "false"
radio input "true"
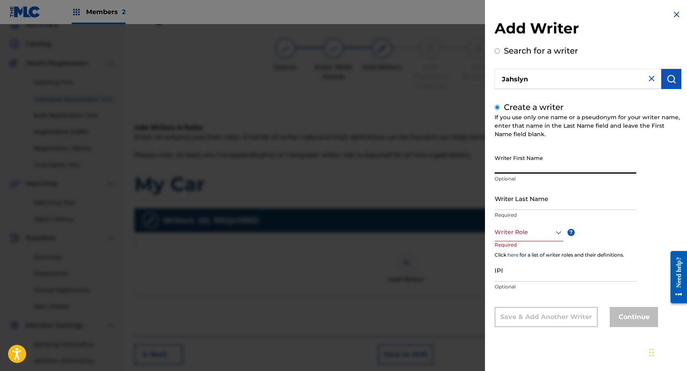
click at [532, 162] on input "Writer First Name" at bounding box center [566, 162] width 142 height 23
paste input "[PERSON_NAME]"
click at [530, 170] on input "[PERSON_NAME]" at bounding box center [566, 162] width 142 height 23
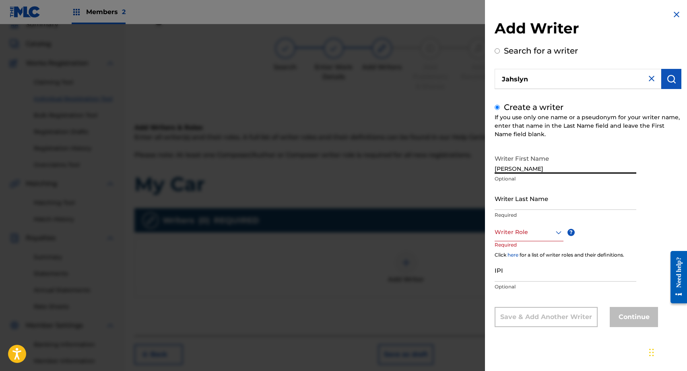
click at [530, 170] on input "[PERSON_NAME]" at bounding box center [566, 162] width 142 height 23
drag, startPoint x: 520, startPoint y: 169, endPoint x: 675, endPoint y: 150, distance: 157.0
click at [675, 151] on div "Writer First Name [PERSON_NAME] Optional Writer Last Name Required Writer Role …" at bounding box center [588, 239] width 187 height 176
click at [615, 170] on input "[PERSON_NAME]" at bounding box center [566, 162] width 142 height 23
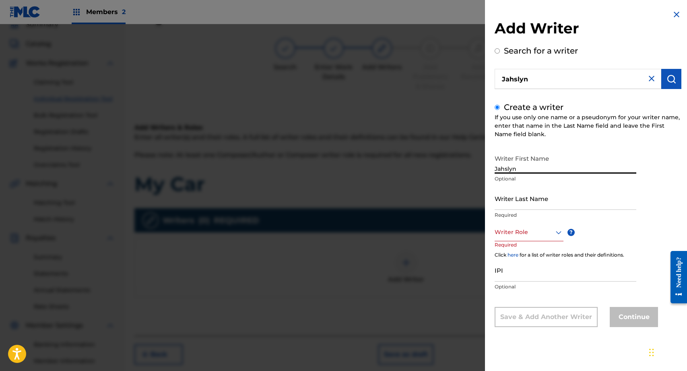
type input "Jahslyn"
click at [594, 205] on input "Writer Last Name" at bounding box center [566, 198] width 142 height 23
paste input "[PERSON_NAME]"
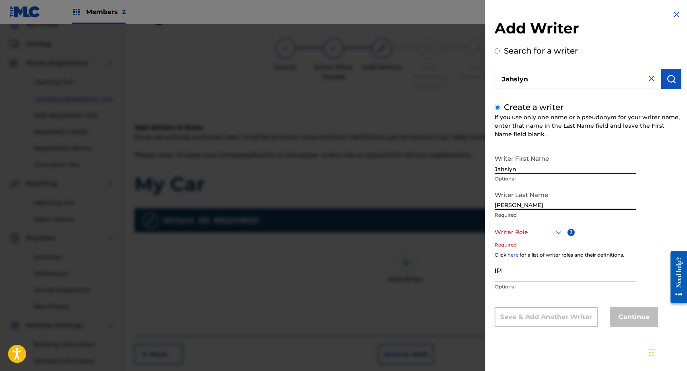
drag, startPoint x: 520, startPoint y: 207, endPoint x: 489, endPoint y: 207, distance: 31.4
click at [489, 207] on div "Add Writer Search for a writer [PERSON_NAME] Create a writer If you use only on…" at bounding box center [588, 174] width 206 height 349
type input "Whitelocke-Chensee"
click at [505, 230] on div at bounding box center [529, 232] width 69 height 10
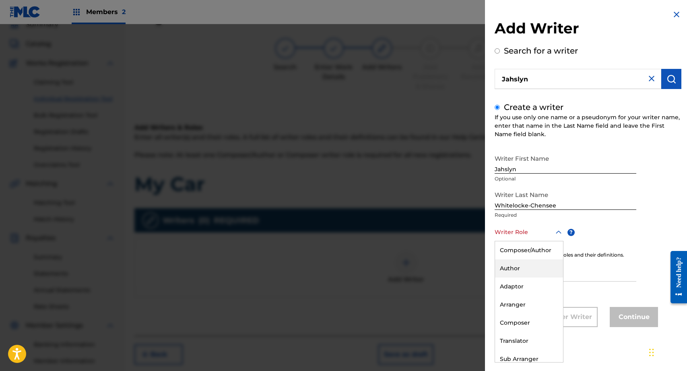
click at [512, 265] on div "Author" at bounding box center [529, 268] width 68 height 18
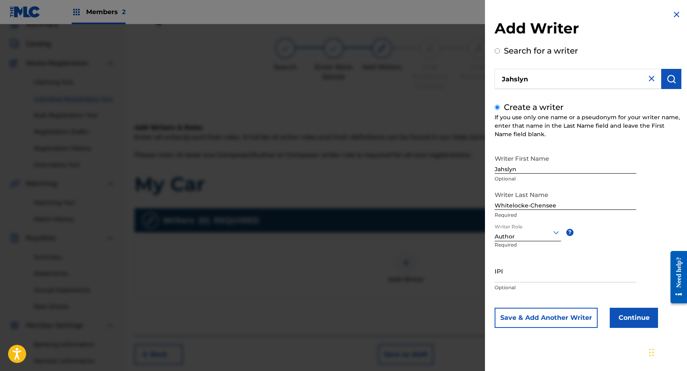
click at [518, 271] on input "IPI" at bounding box center [566, 270] width 142 height 23
type input "1049928328"
click at [634, 322] on button "Continue" at bounding box center [634, 317] width 48 height 20
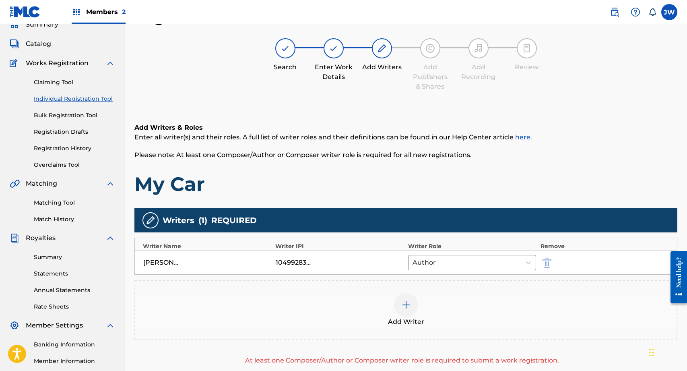
click at [425, 299] on div "Add Writer" at bounding box center [405, 310] width 541 height 34
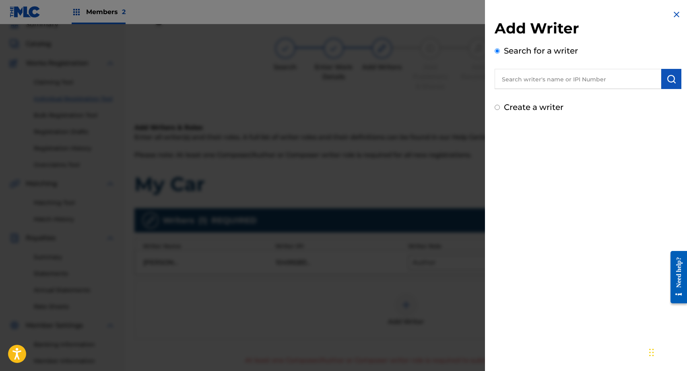
click at [544, 78] on input "text" at bounding box center [578, 79] width 167 height 20
click at [528, 106] on label "Create a writer" at bounding box center [534, 107] width 60 height 10
radio input "true"
click at [500, 106] on input "Create a writer" at bounding box center [497, 107] width 5 height 5
radio input "false"
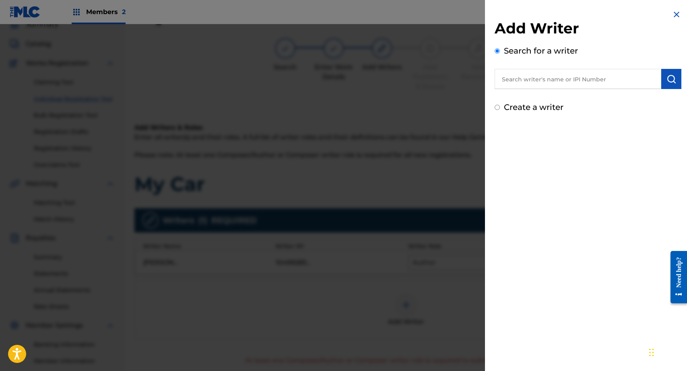
radio input "true"
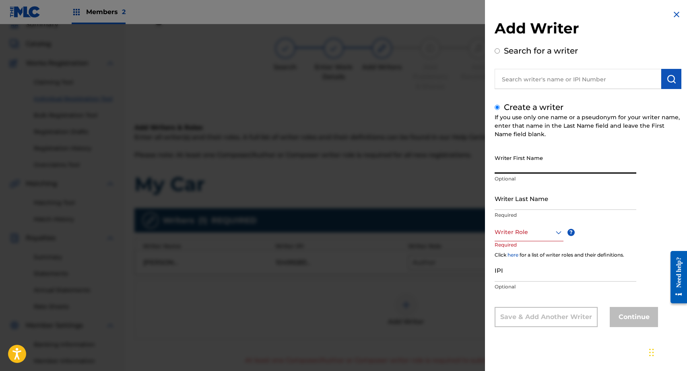
click at [537, 161] on input "Writer First Name" at bounding box center [566, 162] width 142 height 23
type input "[PERSON_NAME]"
type input "Desile"
click at [514, 234] on div at bounding box center [529, 232] width 69 height 10
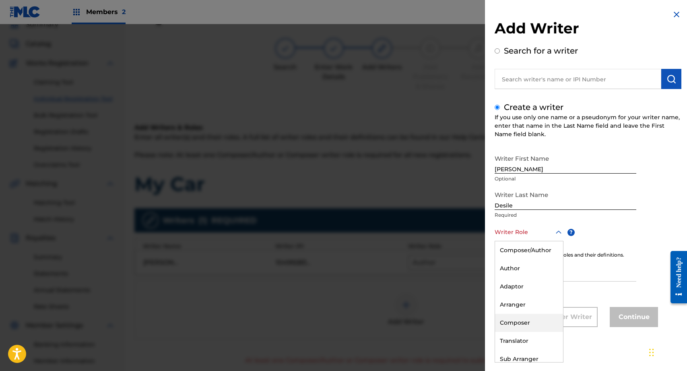
click at [520, 326] on div "Composer" at bounding box center [529, 323] width 68 height 18
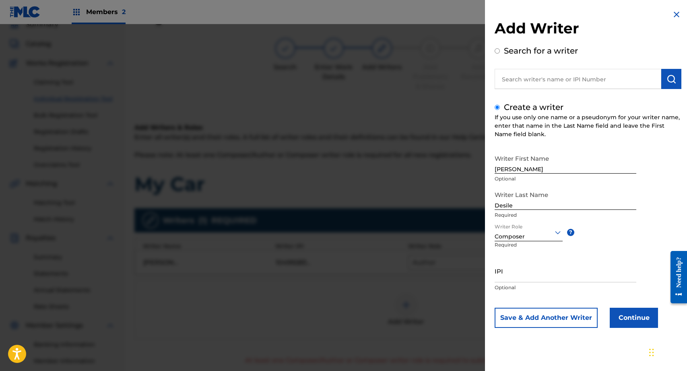
click at [525, 274] on input "IPI" at bounding box center [566, 270] width 142 height 23
type input "1295480816"
click at [631, 325] on button "Continue" at bounding box center [634, 317] width 48 height 20
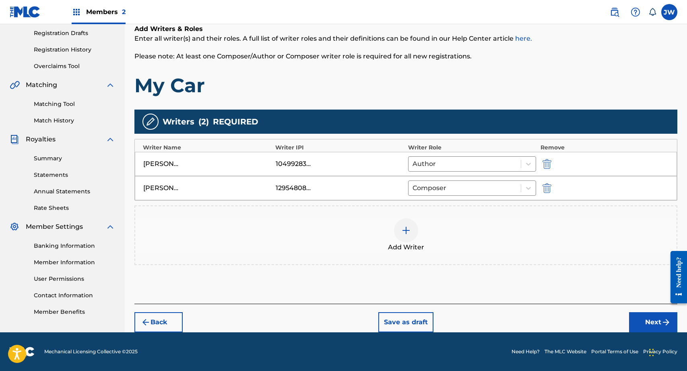
click at [639, 317] on button "Next" at bounding box center [653, 322] width 48 height 20
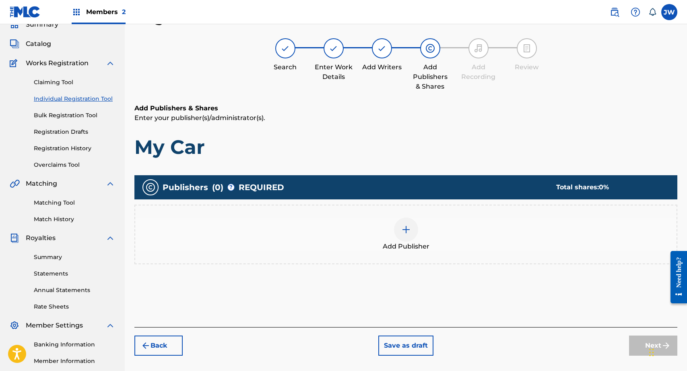
click at [410, 227] on img at bounding box center [406, 230] width 10 height 10
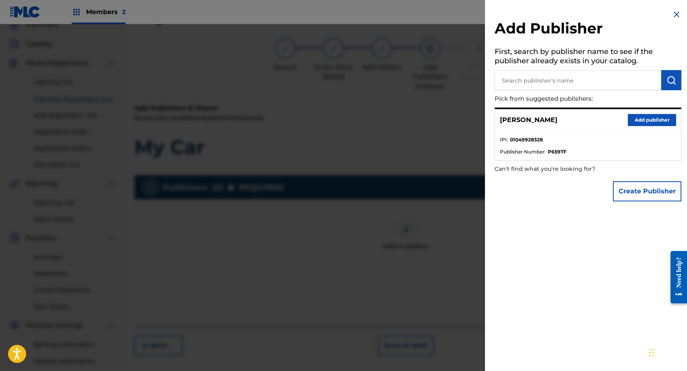
click at [631, 124] on button "Add publisher" at bounding box center [652, 120] width 48 height 12
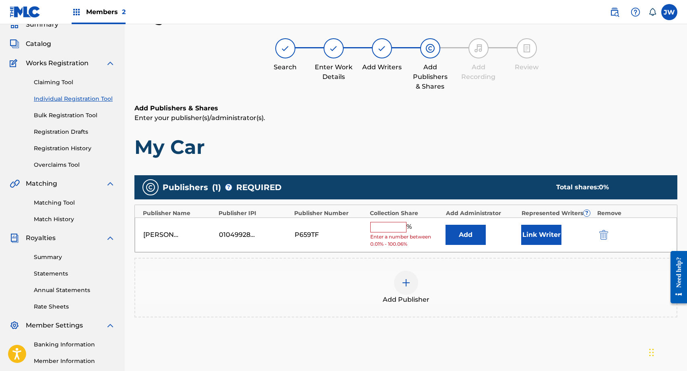
click at [397, 227] on input "text" at bounding box center [388, 227] width 36 height 10
type input "50"
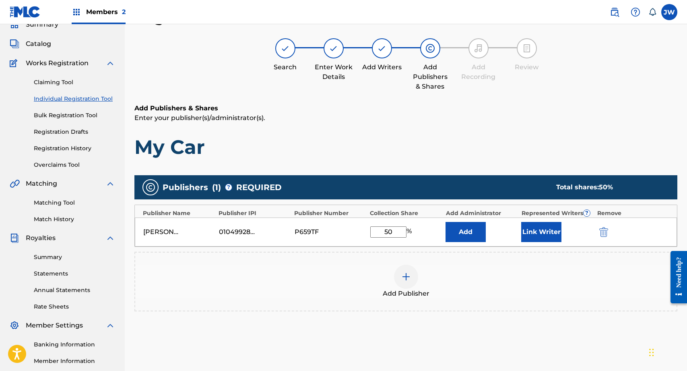
click at [528, 233] on button "Link Writer" at bounding box center [541, 232] width 40 height 20
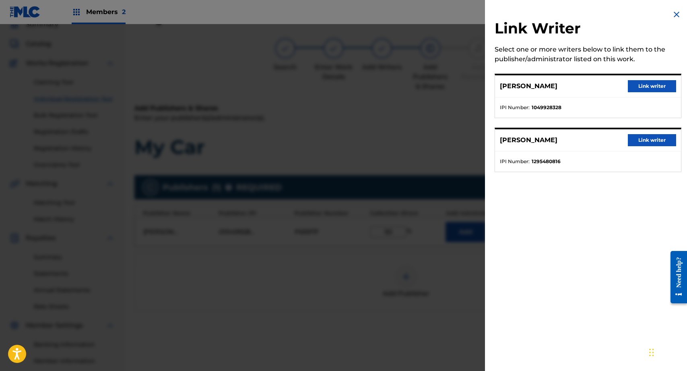
click at [640, 84] on button "Link writer" at bounding box center [652, 86] width 48 height 12
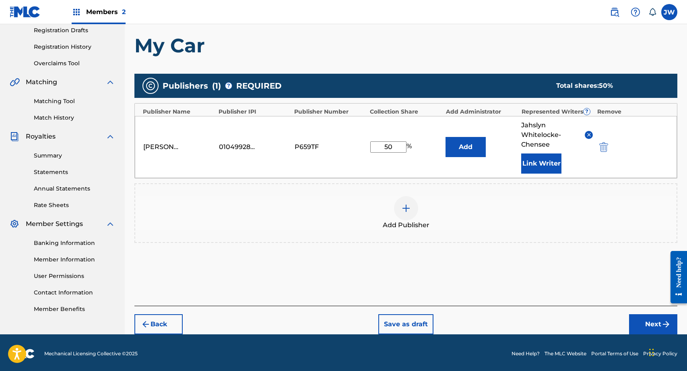
scroll to position [140, 0]
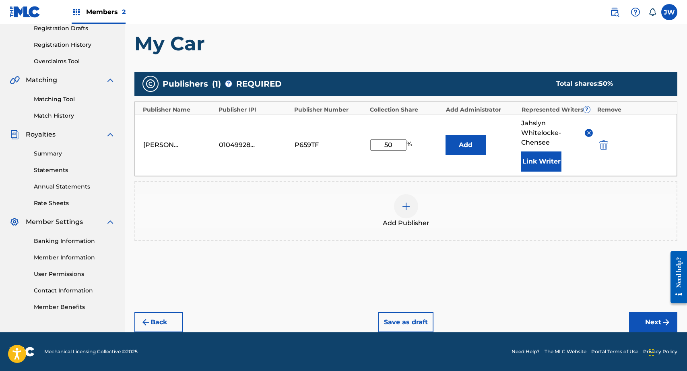
click at [641, 315] on button "Next" at bounding box center [653, 322] width 48 height 20
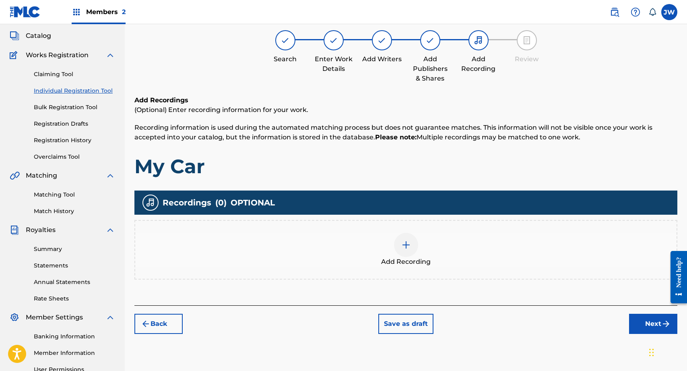
scroll to position [36, 0]
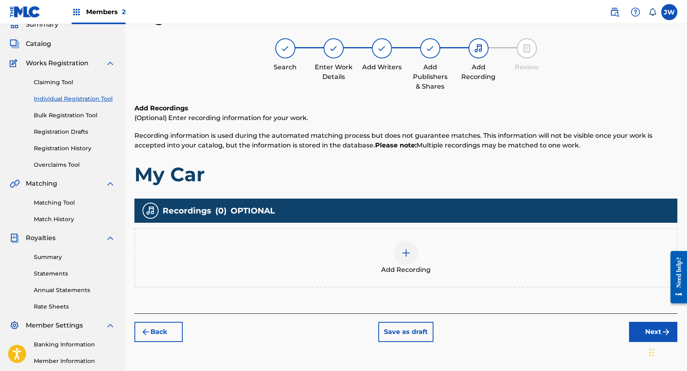
click at [413, 258] on div at bounding box center [406, 253] width 24 height 24
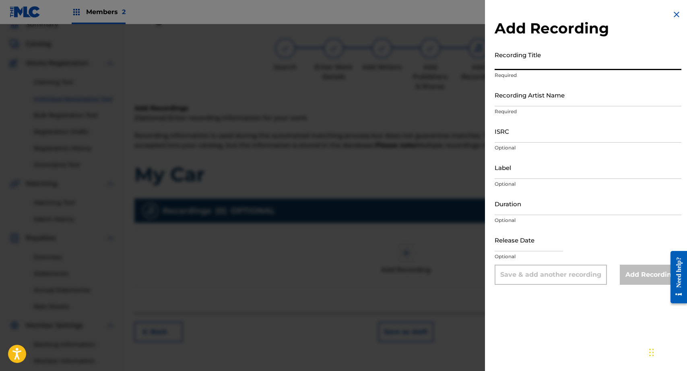
click at [523, 63] on input "Recording Title" at bounding box center [588, 58] width 187 height 23
type input "My Car"
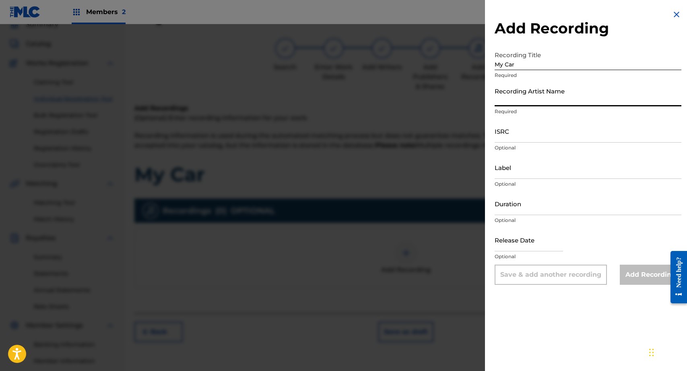
click at [532, 93] on input "Recording Artist Name" at bounding box center [588, 94] width 187 height 23
type input "Calii Music"
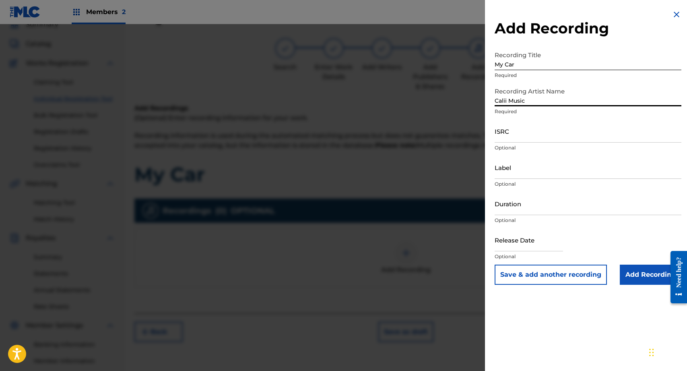
click at [496, 101] on input "Calii Music" at bounding box center [588, 94] width 187 height 23
click at [510, 134] on input "ISRC" at bounding box center [588, 131] width 187 height 23
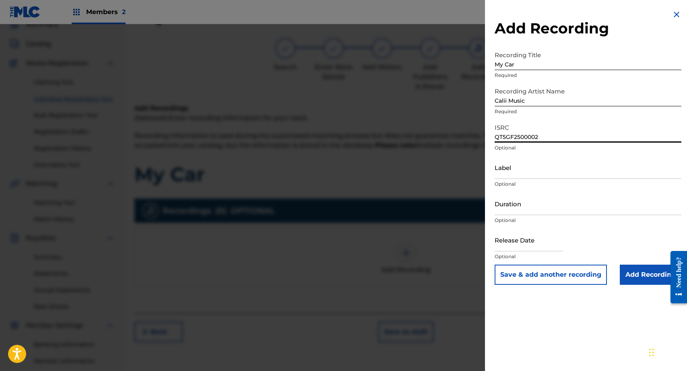
type input "QT5GF2500002"
click at [551, 168] on input "Label" at bounding box center [588, 167] width 187 height 23
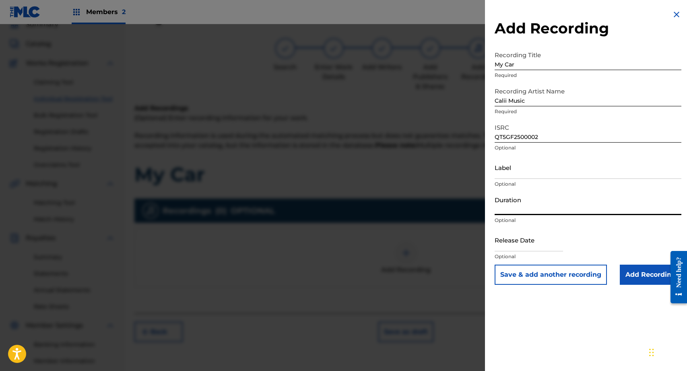
click at [542, 212] on input "Duration" at bounding box center [588, 203] width 187 height 23
type input "02:17"
click at [632, 272] on input "Add Recording" at bounding box center [651, 274] width 62 height 20
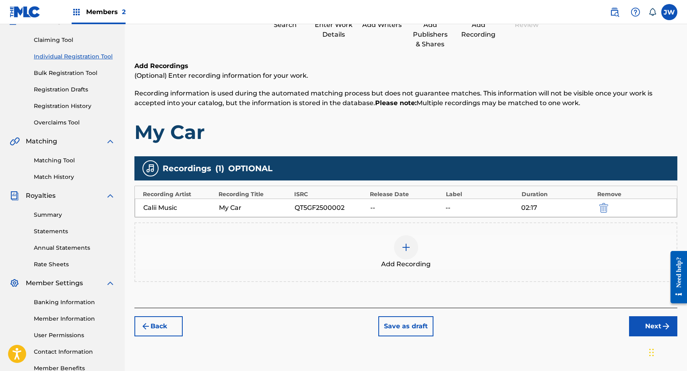
scroll to position [75, 0]
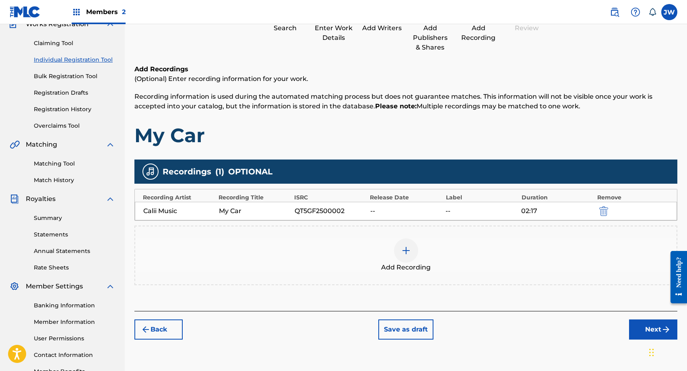
click at [663, 325] on img "submit" at bounding box center [666, 329] width 10 height 10
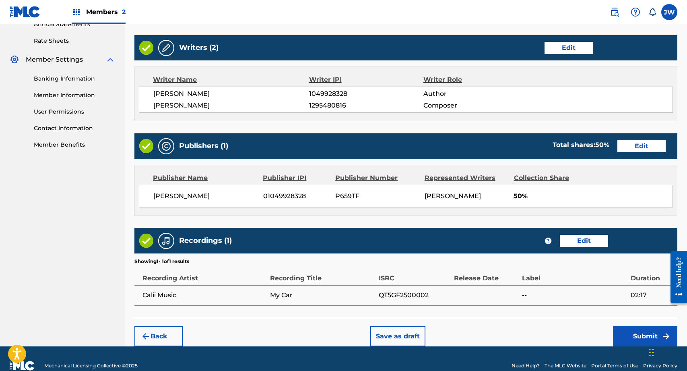
scroll to position [326, 0]
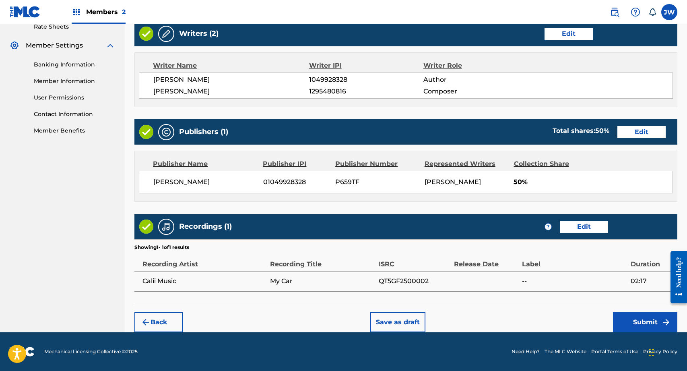
click at [654, 322] on button "Submit" at bounding box center [645, 322] width 64 height 20
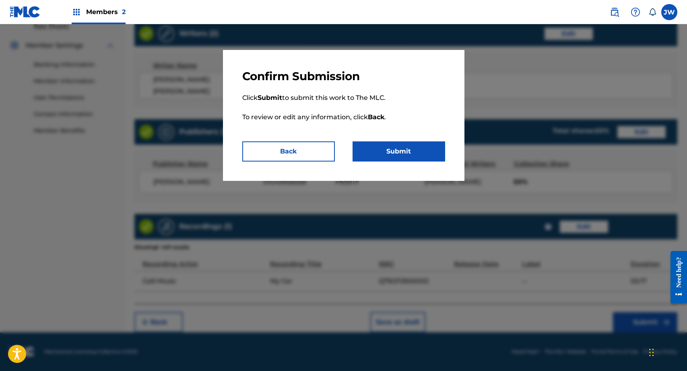
click at [421, 143] on button "Submit" at bounding box center [399, 151] width 93 height 20
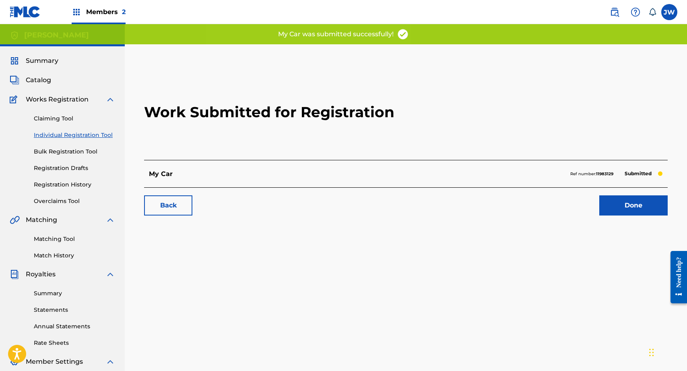
click at [609, 202] on link "Done" at bounding box center [633, 205] width 68 height 20
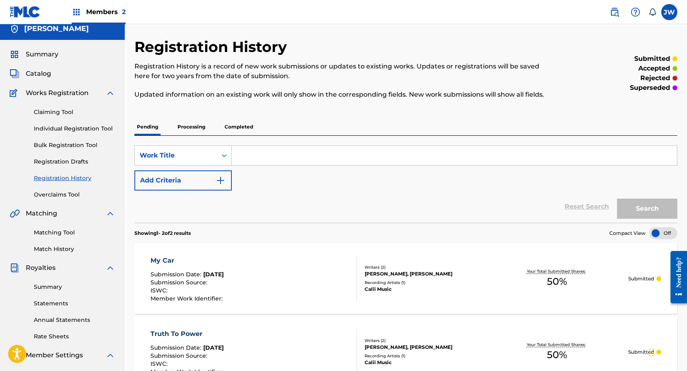
scroll to position [5, 0]
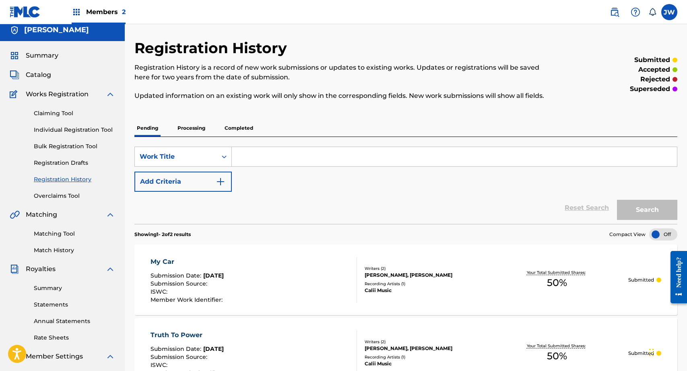
click at [52, 130] on link "Individual Registration Tool" at bounding box center [74, 130] width 81 height 8
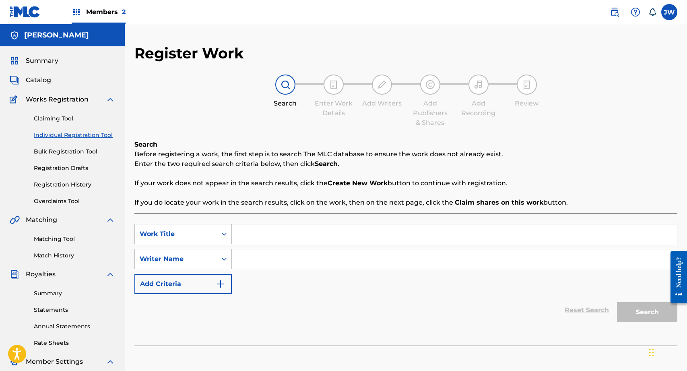
click at [282, 230] on input "Search Form" at bounding box center [454, 233] width 445 height 19
type input "Country Girl"
click at [294, 264] on input "Search Form" at bounding box center [454, 258] width 445 height 19
type input "[PERSON_NAME]"
click at [636, 318] on button "Search" at bounding box center [647, 312] width 60 height 20
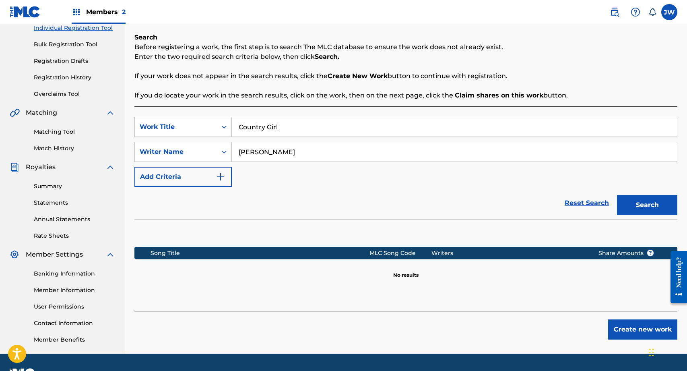
scroll to position [123, 0]
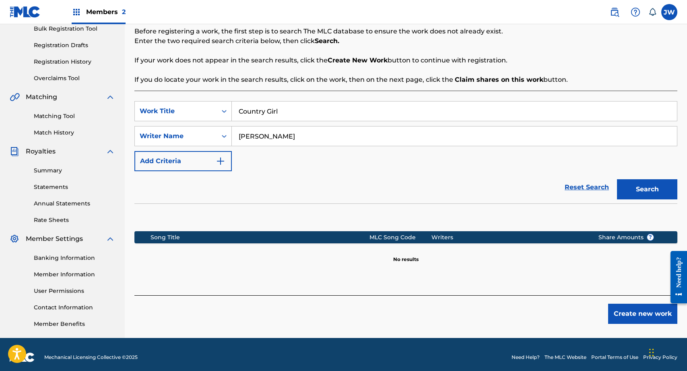
click at [647, 318] on button "Create new work" at bounding box center [642, 313] width 69 height 20
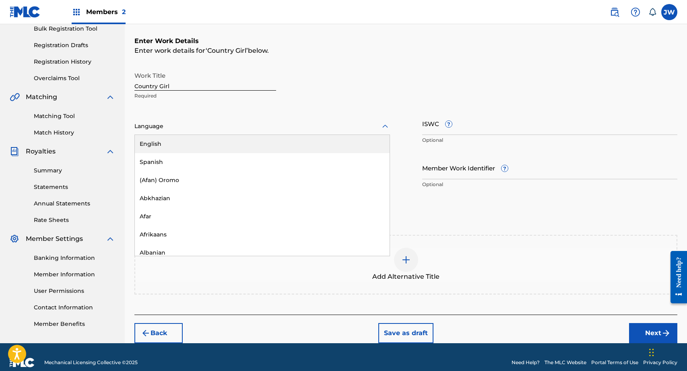
click at [194, 130] on div at bounding box center [262, 126] width 256 height 10
click at [200, 146] on div "English" at bounding box center [262, 144] width 255 height 18
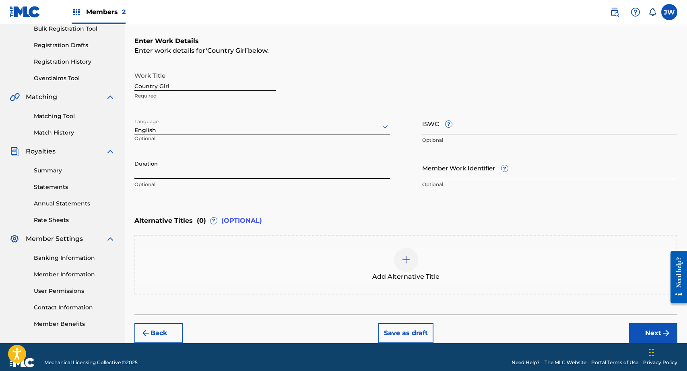
click at [227, 177] on input "Duration" at bounding box center [262, 167] width 256 height 23
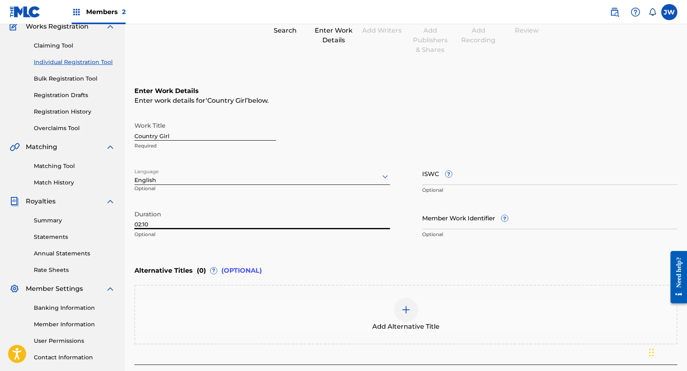
scroll to position [133, 0]
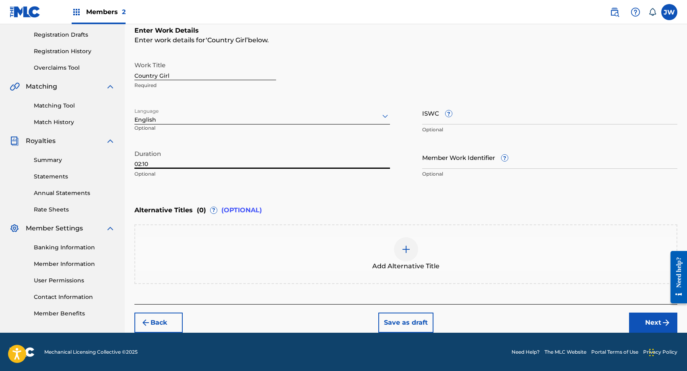
type input "02:10"
click at [648, 322] on button "Next" at bounding box center [653, 322] width 48 height 20
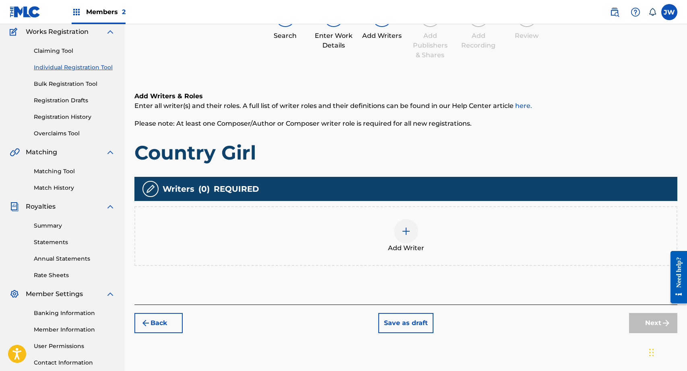
scroll to position [36, 0]
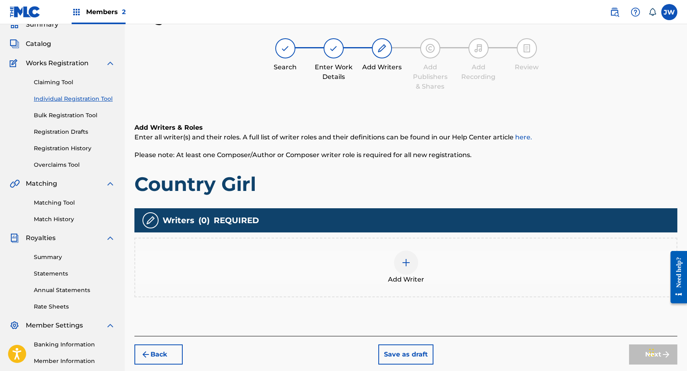
click at [406, 265] on img at bounding box center [406, 263] width 10 height 10
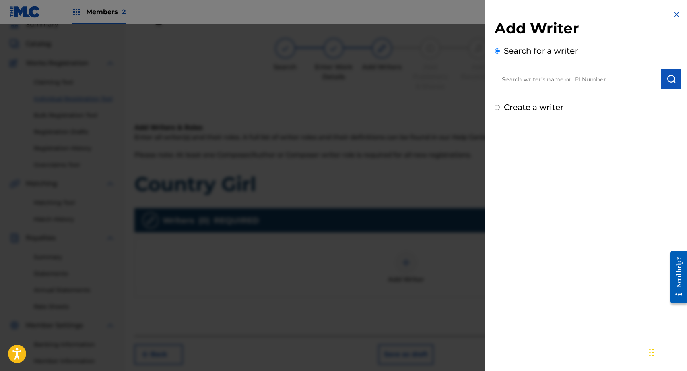
click at [543, 80] on input "text" at bounding box center [578, 79] width 167 height 20
click at [543, 106] on label "Create a writer" at bounding box center [534, 107] width 60 height 10
radio input "true"
click at [500, 106] on input "Create a writer" at bounding box center [497, 107] width 5 height 5
radio input "false"
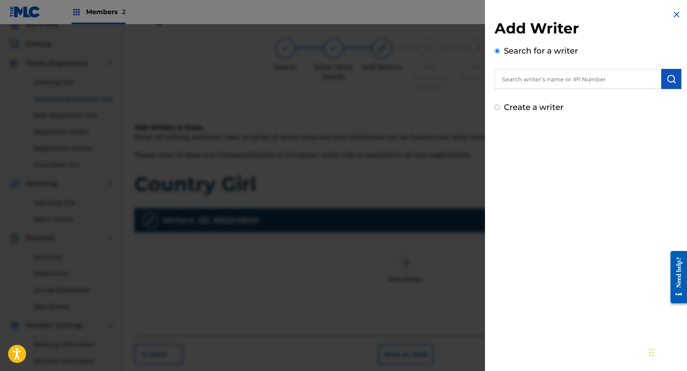
radio input "true"
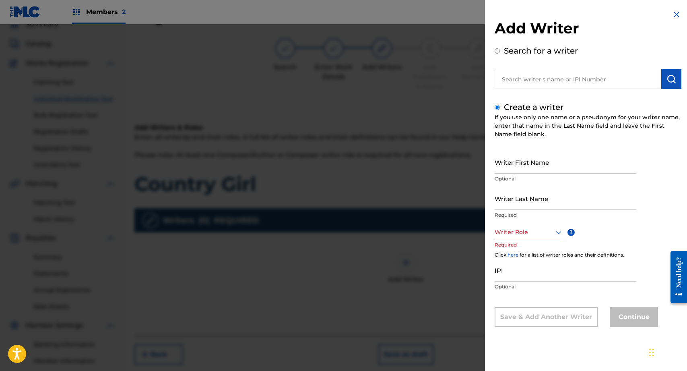
click at [528, 177] on p "Optional" at bounding box center [566, 178] width 142 height 7
click at [526, 168] on input "Writer First Name" at bounding box center [566, 162] width 142 height 23
type input "Jahslyn"
type input "Whitelocke-Chensee"
click at [532, 233] on div at bounding box center [529, 232] width 69 height 10
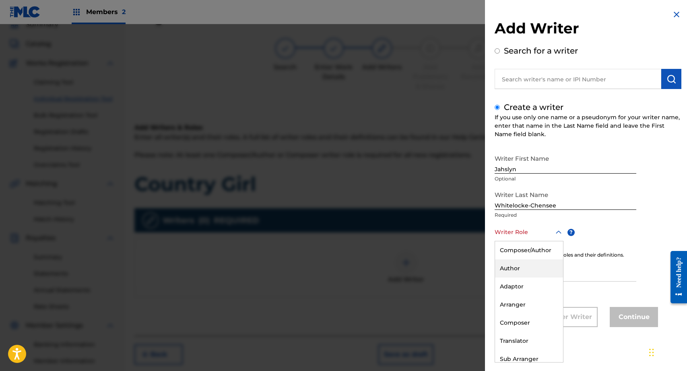
click at [530, 262] on div "Author" at bounding box center [529, 268] width 68 height 18
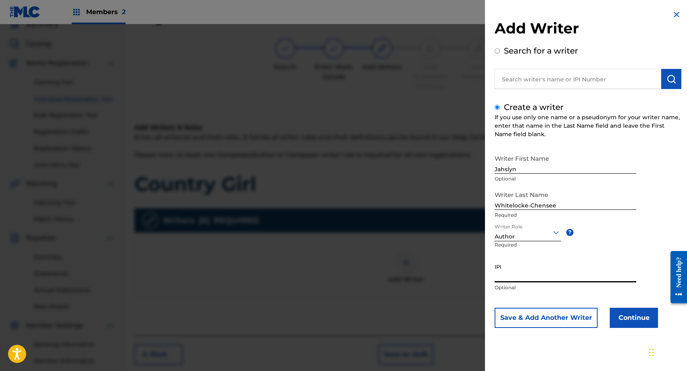
click at [524, 280] on input "IPI" at bounding box center [566, 270] width 142 height 23
type input "1049928328"
click at [530, 315] on button "Save & Add Another Writer" at bounding box center [546, 317] width 103 height 20
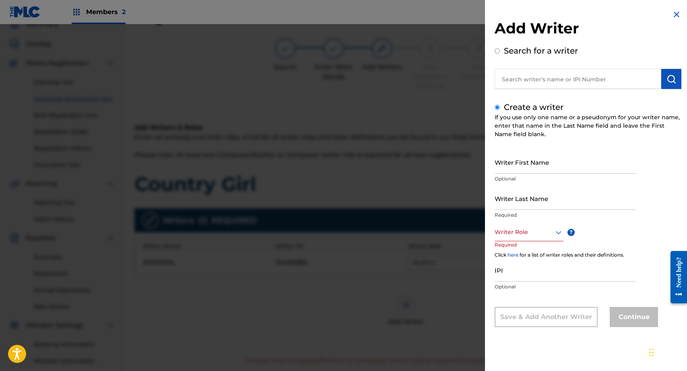
click at [527, 161] on input "Writer First Name" at bounding box center [566, 162] width 142 height 23
type input "[PERSON_NAME]"
type input "Desile"
click at [536, 164] on input "[PERSON_NAME]" at bounding box center [566, 162] width 142 height 23
click at [526, 169] on input "[PERSON_NAME]" at bounding box center [566, 162] width 142 height 23
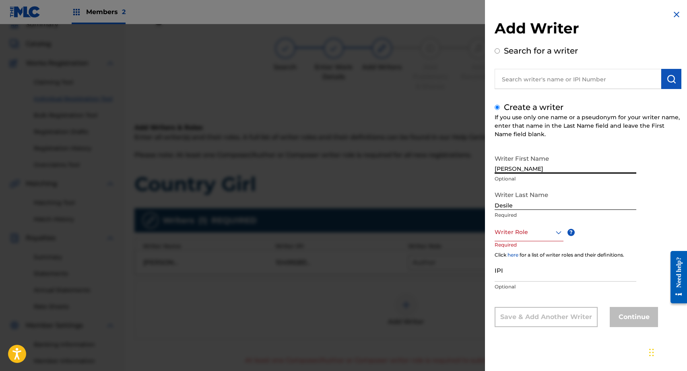
type input "[PERSON_NAME]"
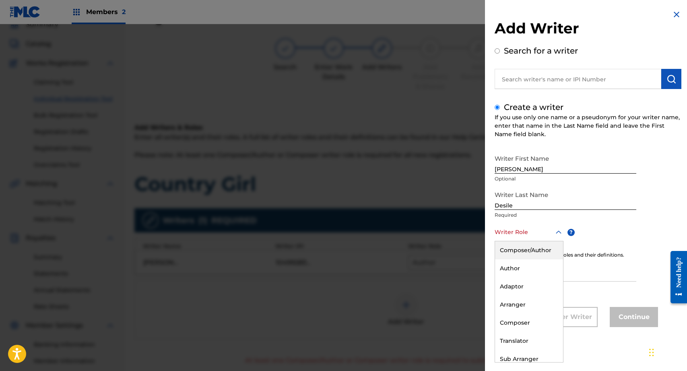
click at [522, 238] on div "Writer Role" at bounding box center [529, 232] width 69 height 18
type input "com"
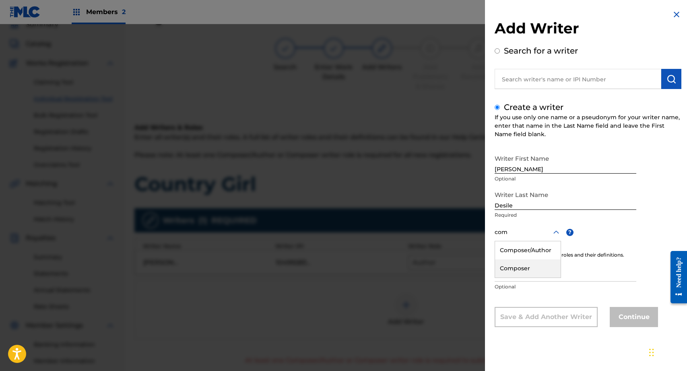
click at [521, 272] on div "Composer" at bounding box center [528, 268] width 66 height 18
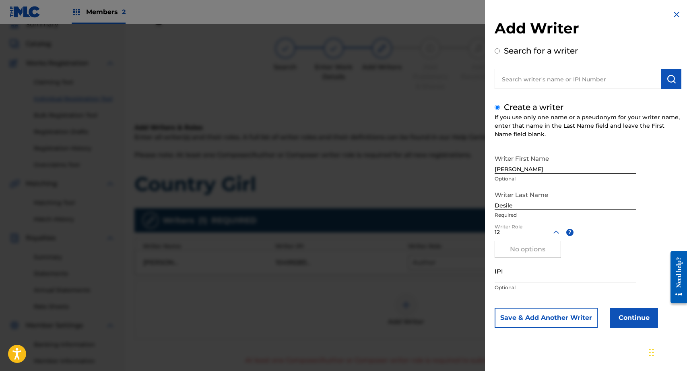
type input "1"
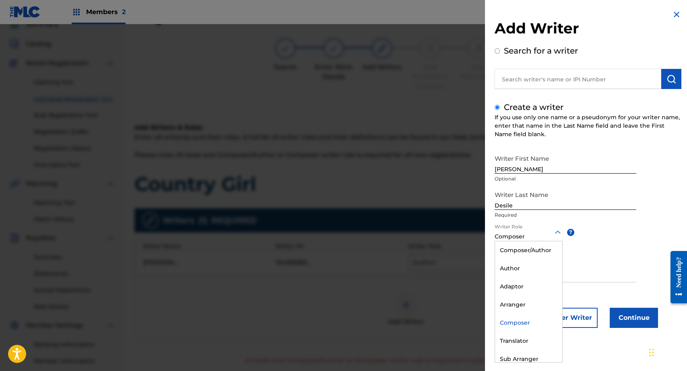
click at [528, 324] on div "Composer" at bounding box center [528, 323] width 67 height 18
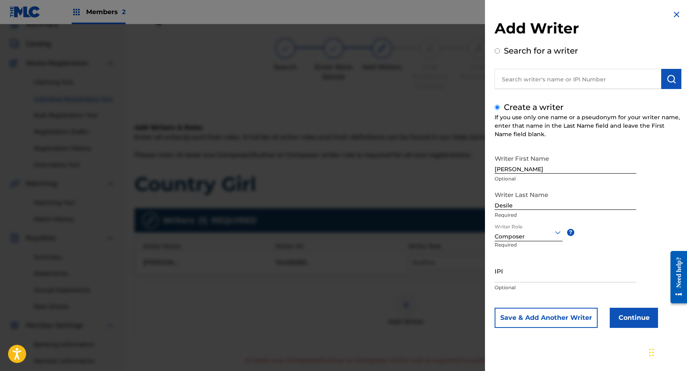
click at [537, 276] on input "IPI" at bounding box center [566, 270] width 142 height 23
type input "1295480816"
click at [631, 322] on button "Continue" at bounding box center [634, 317] width 48 height 20
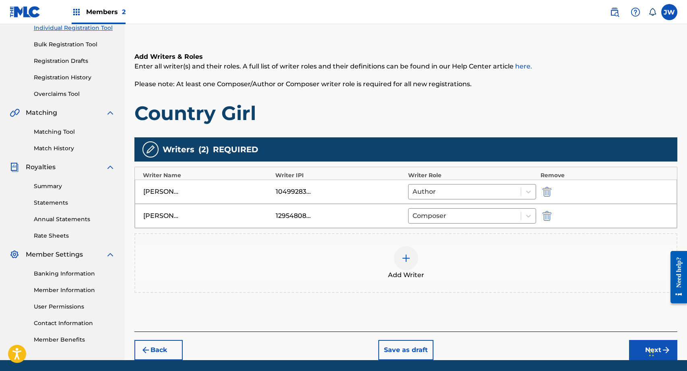
scroll to position [135, 0]
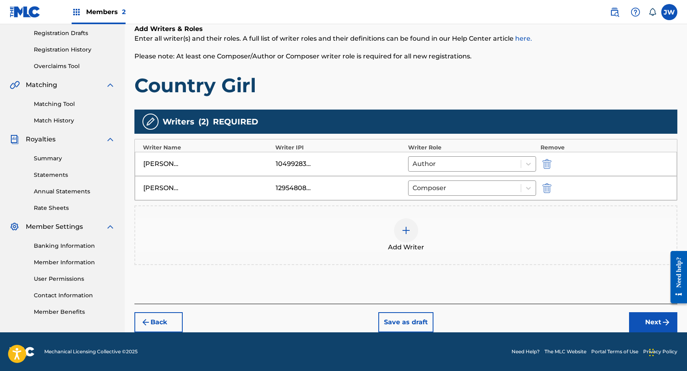
click at [638, 321] on button "Next" at bounding box center [653, 322] width 48 height 20
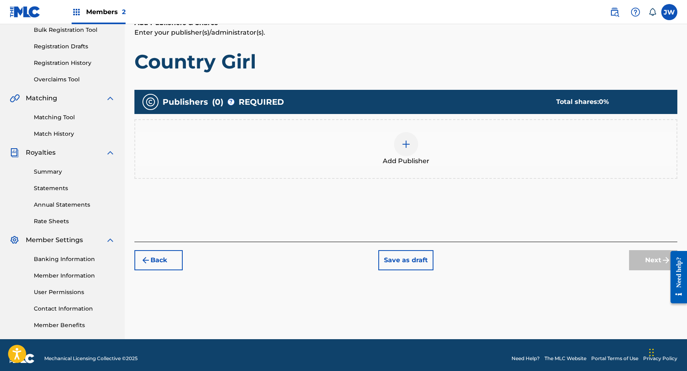
scroll to position [128, 0]
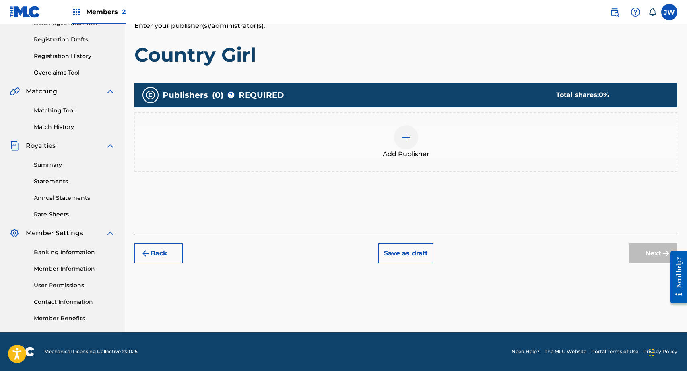
click at [405, 137] on img at bounding box center [406, 137] width 10 height 10
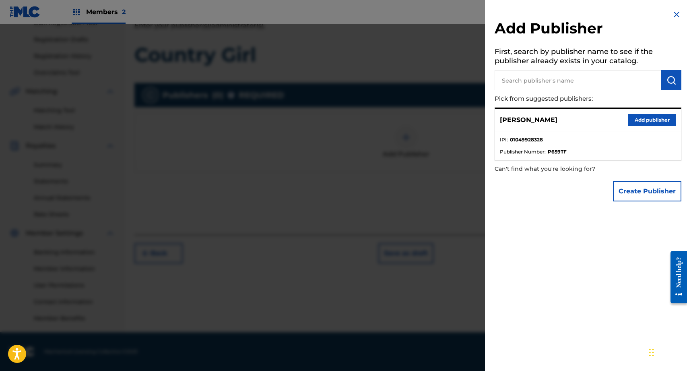
click at [647, 120] on button "Add publisher" at bounding box center [652, 120] width 48 height 12
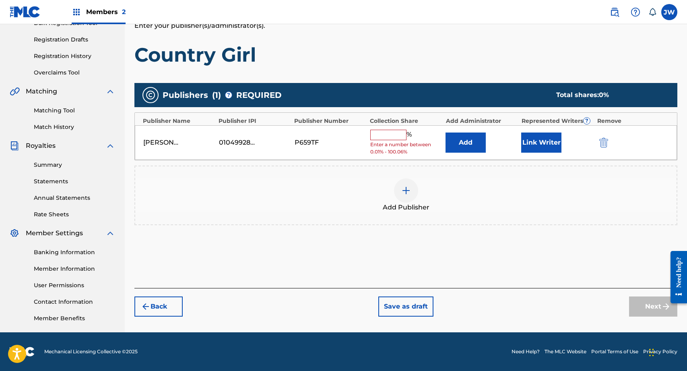
click at [388, 135] on input "text" at bounding box center [388, 135] width 36 height 10
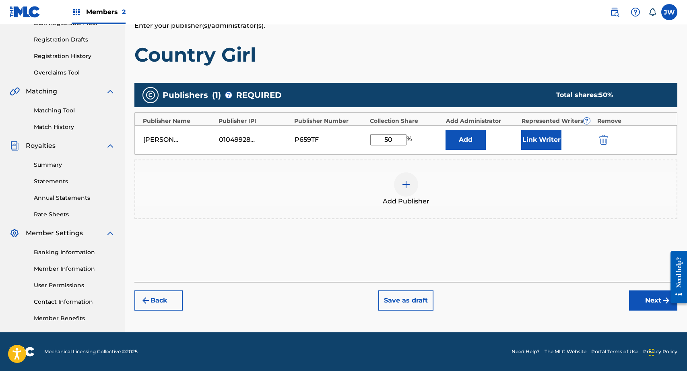
type input "50"
click at [533, 144] on button "Link Writer" at bounding box center [541, 140] width 40 height 20
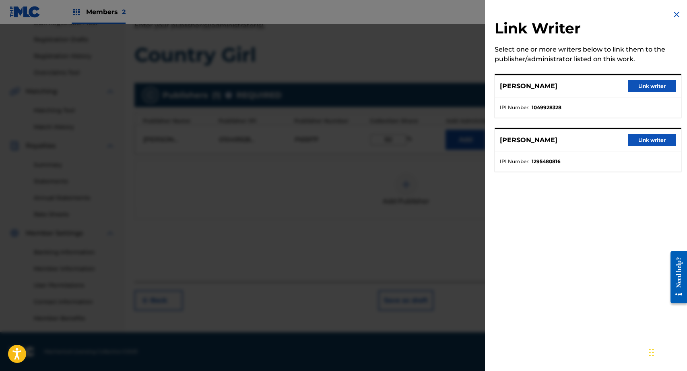
click at [634, 87] on button "Link writer" at bounding box center [652, 86] width 48 height 12
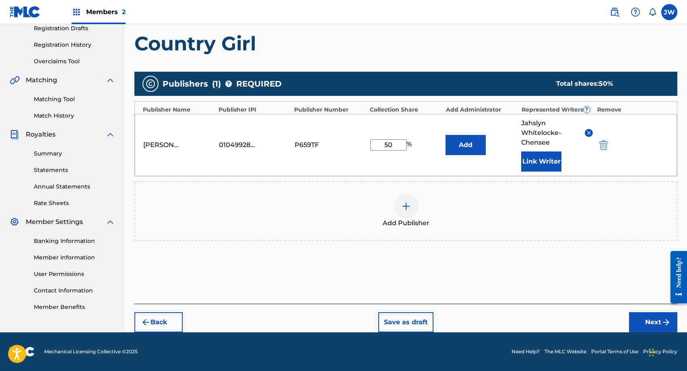
click at [656, 323] on button "Next" at bounding box center [653, 322] width 48 height 20
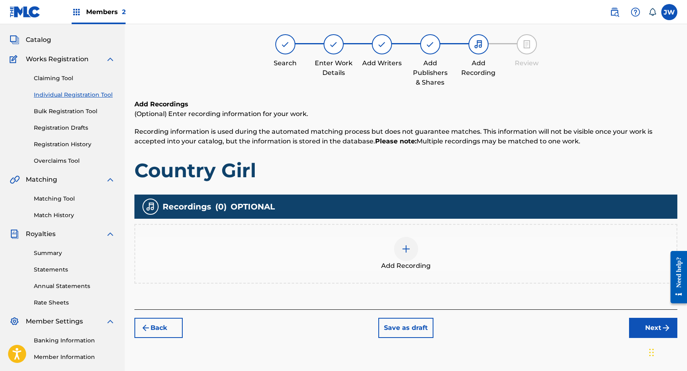
scroll to position [36, 0]
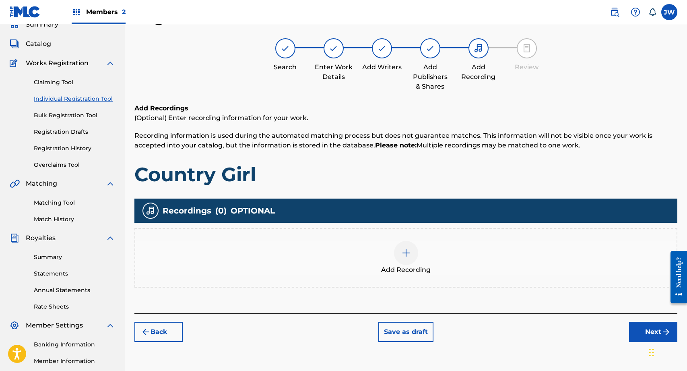
click at [401, 253] on img at bounding box center [406, 253] width 10 height 10
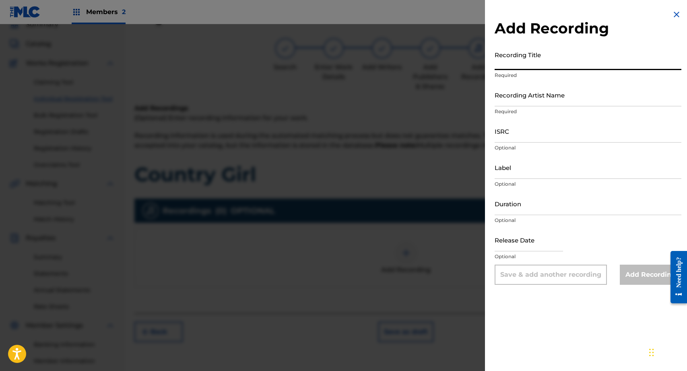
click at [558, 65] on input "Recording Title" at bounding box center [588, 58] width 187 height 23
type input "V"
type input "Country Girl"
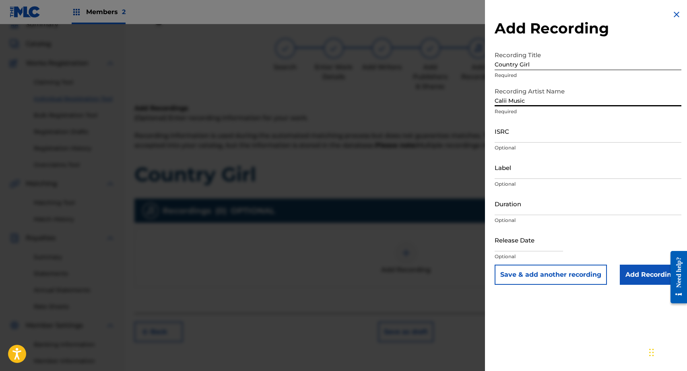
type input "Calii Music"
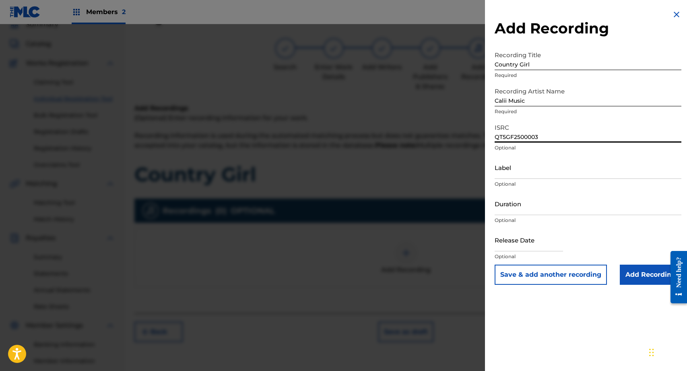
type input "QT5GF2500003"
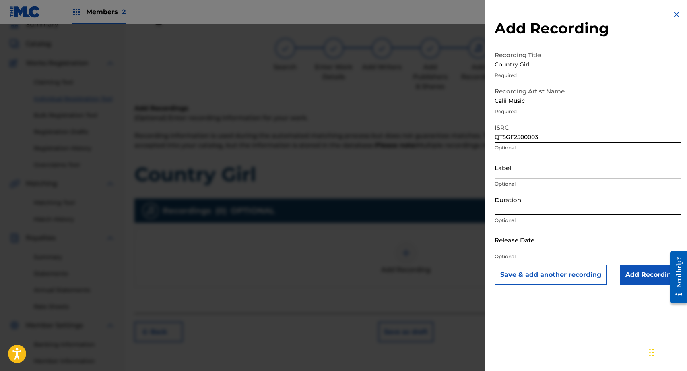
click at [520, 206] on input "Duration" at bounding box center [588, 203] width 187 height 23
type input "02:10"
click at [518, 248] on input "text" at bounding box center [529, 239] width 68 height 23
select select "7"
select select "2025"
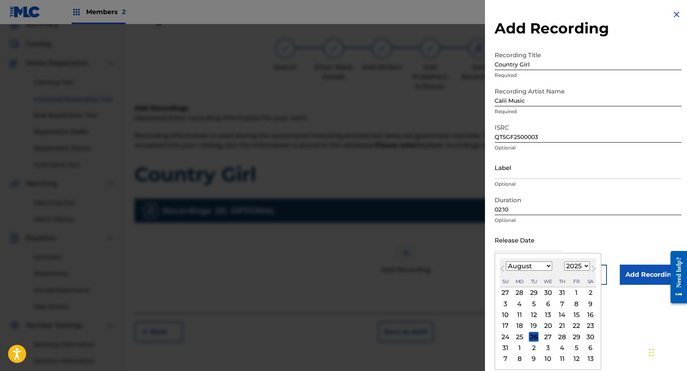
click at [512, 208] on input "02:10" at bounding box center [588, 203] width 187 height 23
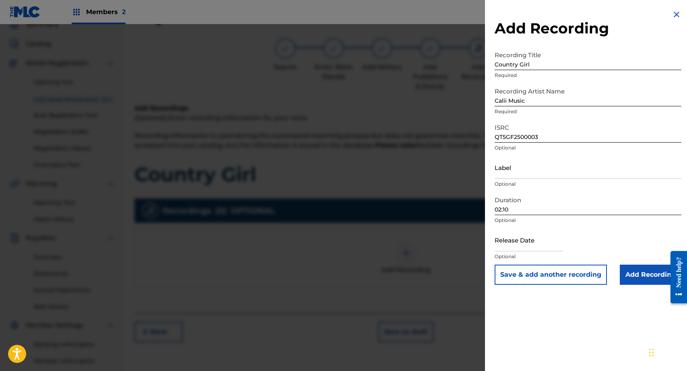
click at [637, 277] on input "Add Recording" at bounding box center [651, 274] width 62 height 20
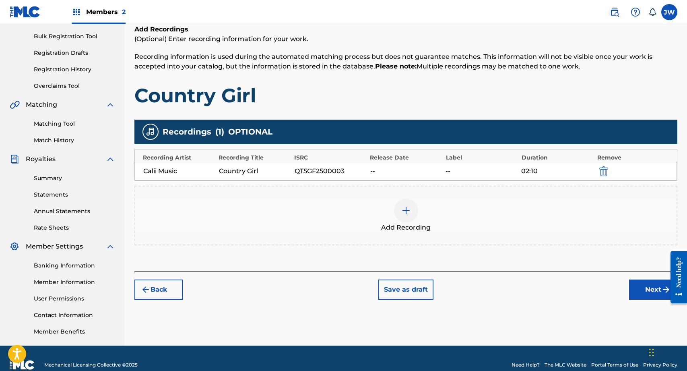
click at [637, 291] on button "Next" at bounding box center [653, 289] width 48 height 20
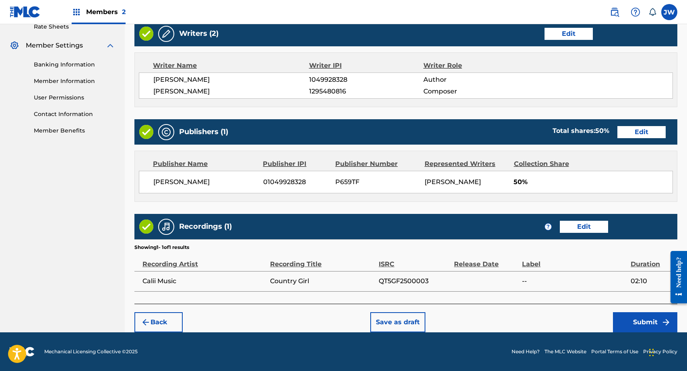
scroll to position [322, 0]
click at [636, 324] on button "Submit" at bounding box center [645, 322] width 64 height 20
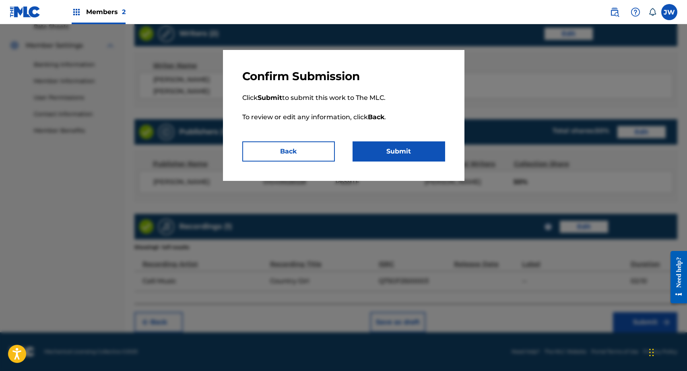
click at [402, 157] on button "Submit" at bounding box center [399, 151] width 93 height 20
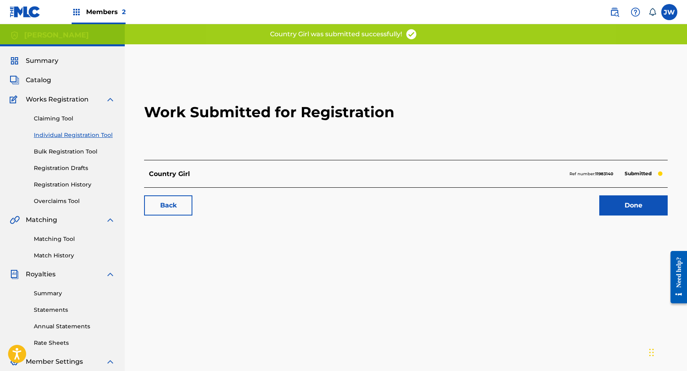
click at [621, 210] on link "Done" at bounding box center [633, 205] width 68 height 20
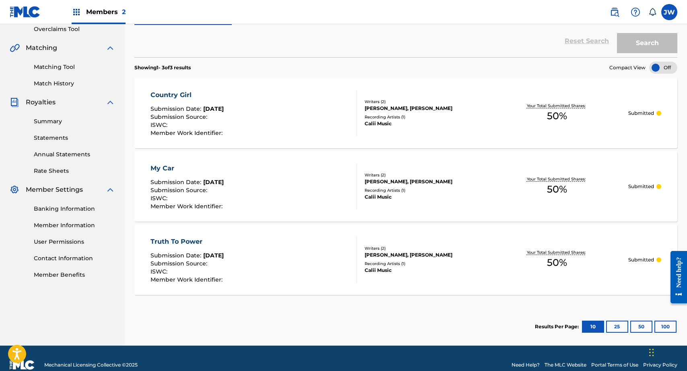
scroll to position [170, 0]
